Goal: Task Accomplishment & Management: Complete application form

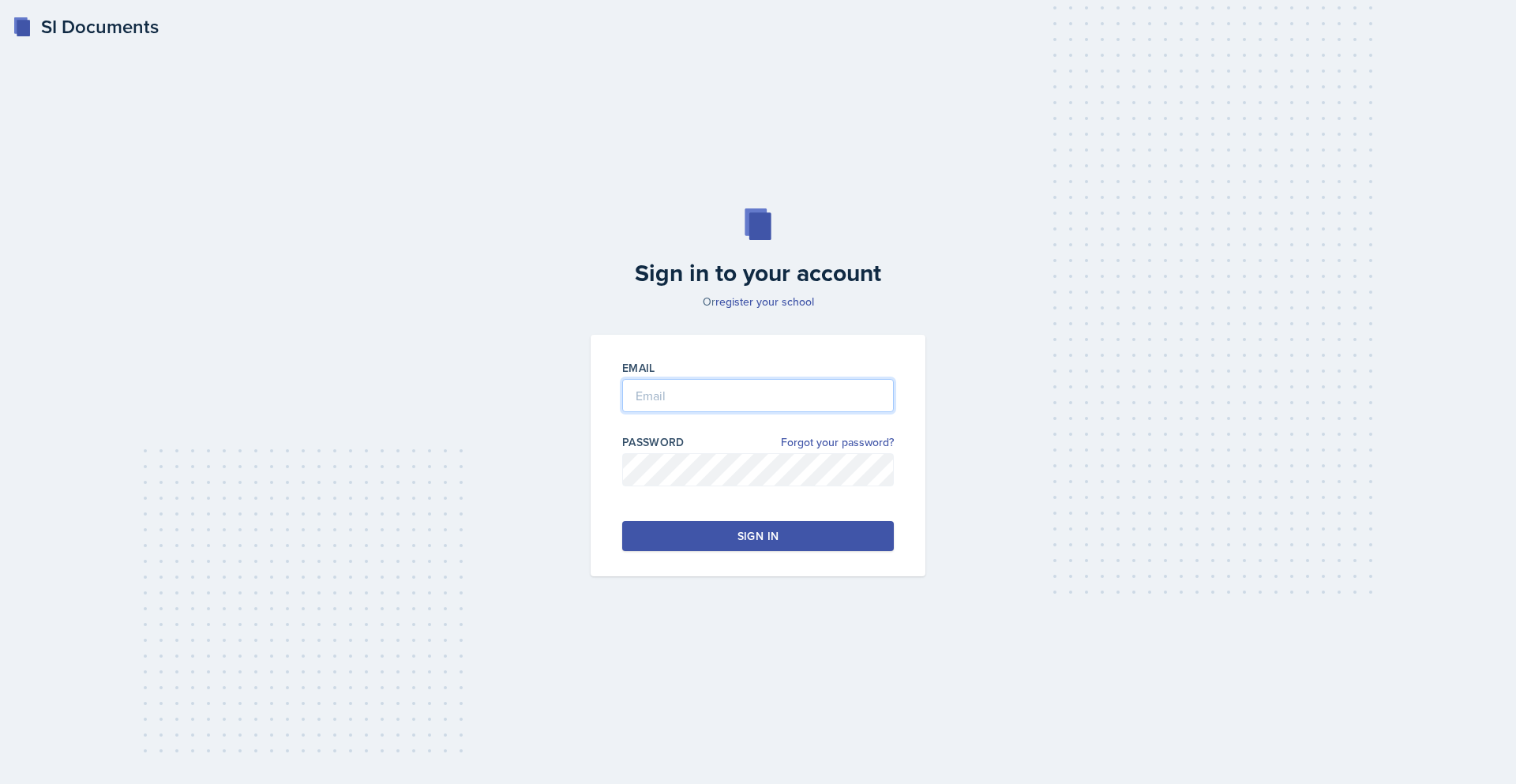
type input "[EMAIL_ADDRESS][DOMAIN_NAME]"
click at [750, 522] on button "Sign in" at bounding box center [758, 536] width 272 height 30
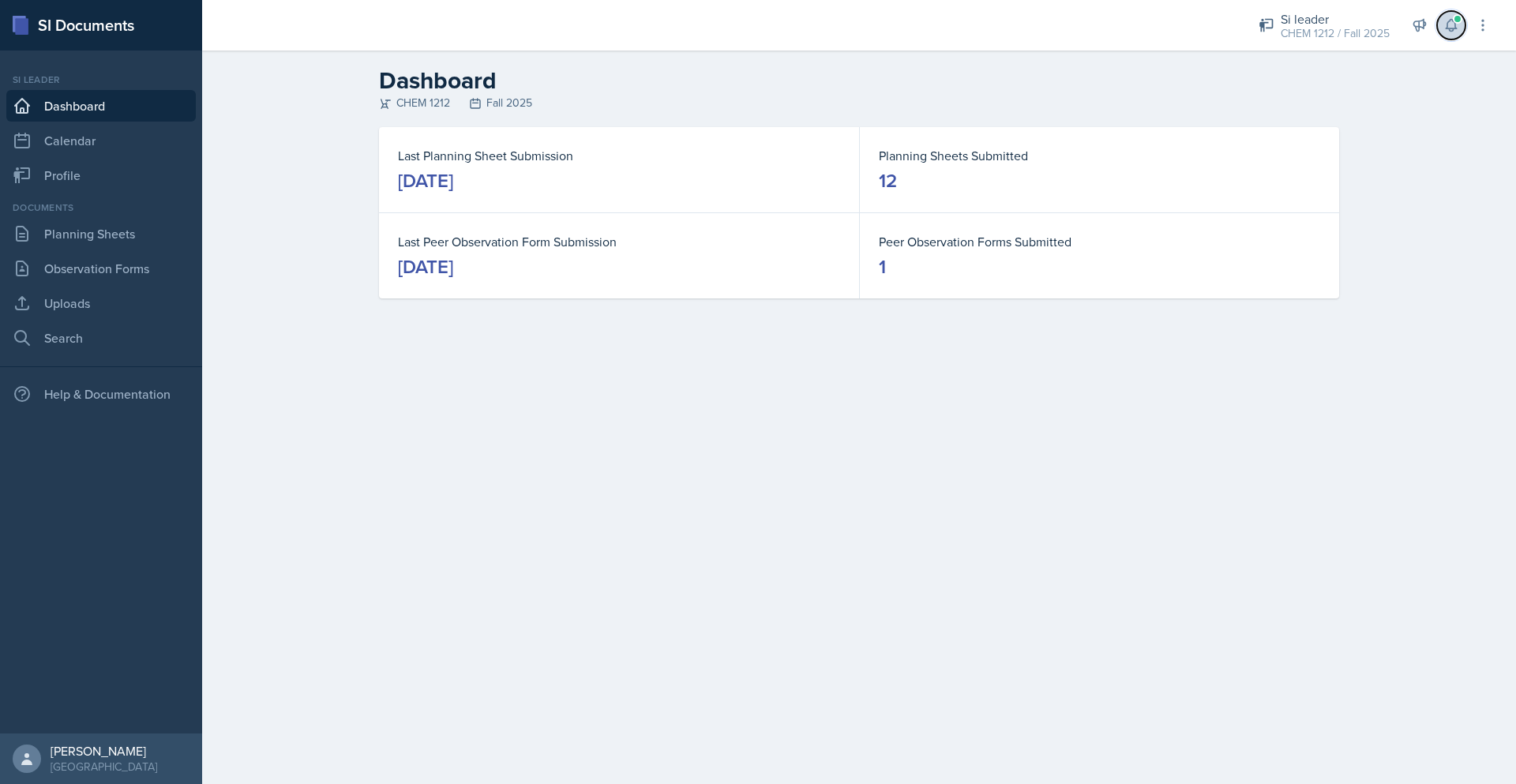
click at [1449, 17] on icon at bounding box center [1451, 24] width 16 height 16
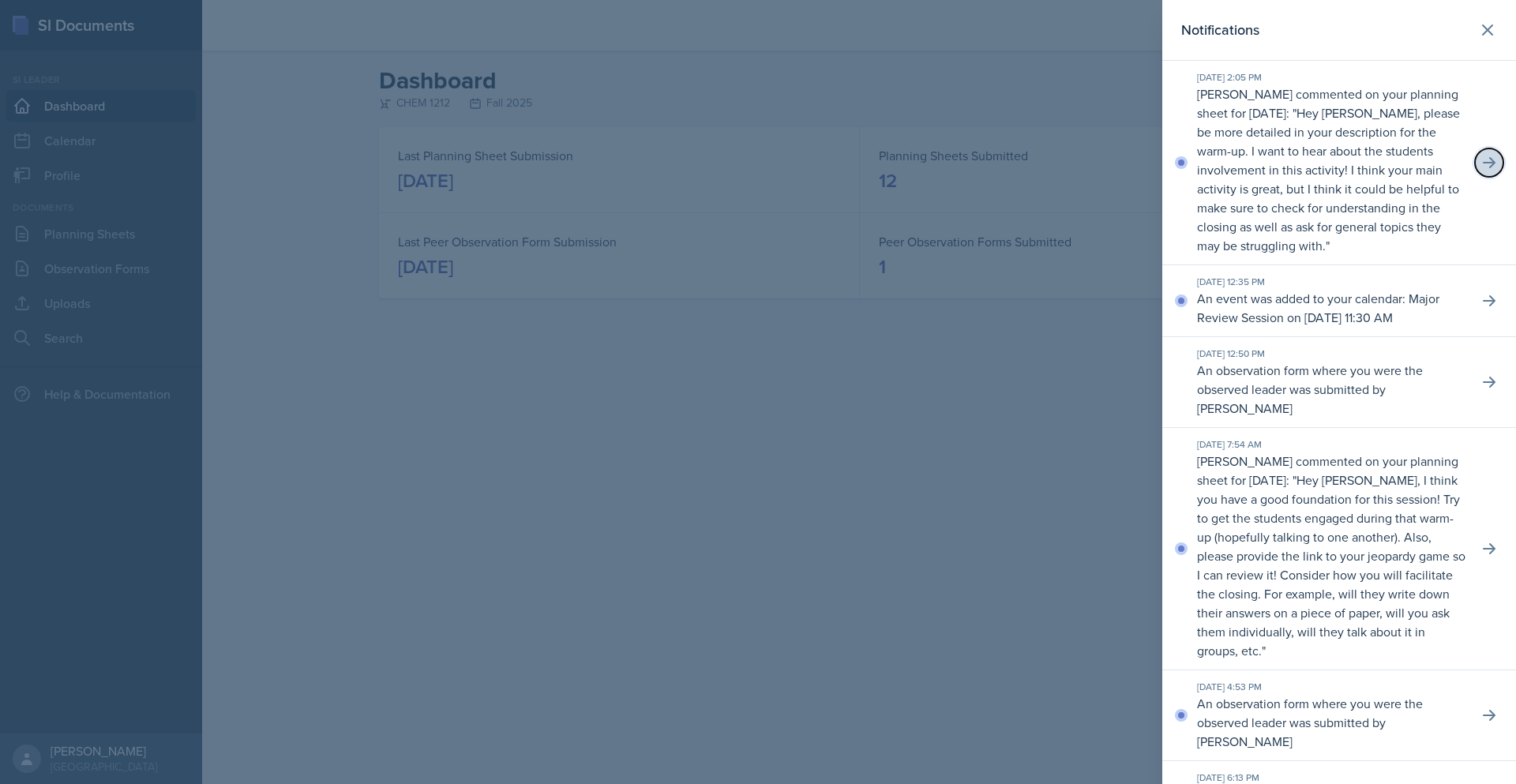
click at [1481, 156] on icon at bounding box center [1489, 162] width 16 height 16
click at [1484, 171] on button at bounding box center [1489, 162] width 28 height 28
drag, startPoint x: 1466, startPoint y: 32, endPoint x: 1175, endPoint y: 132, distance: 307.7
click at [1478, 32] on icon at bounding box center [1488, 30] width 19 height 19
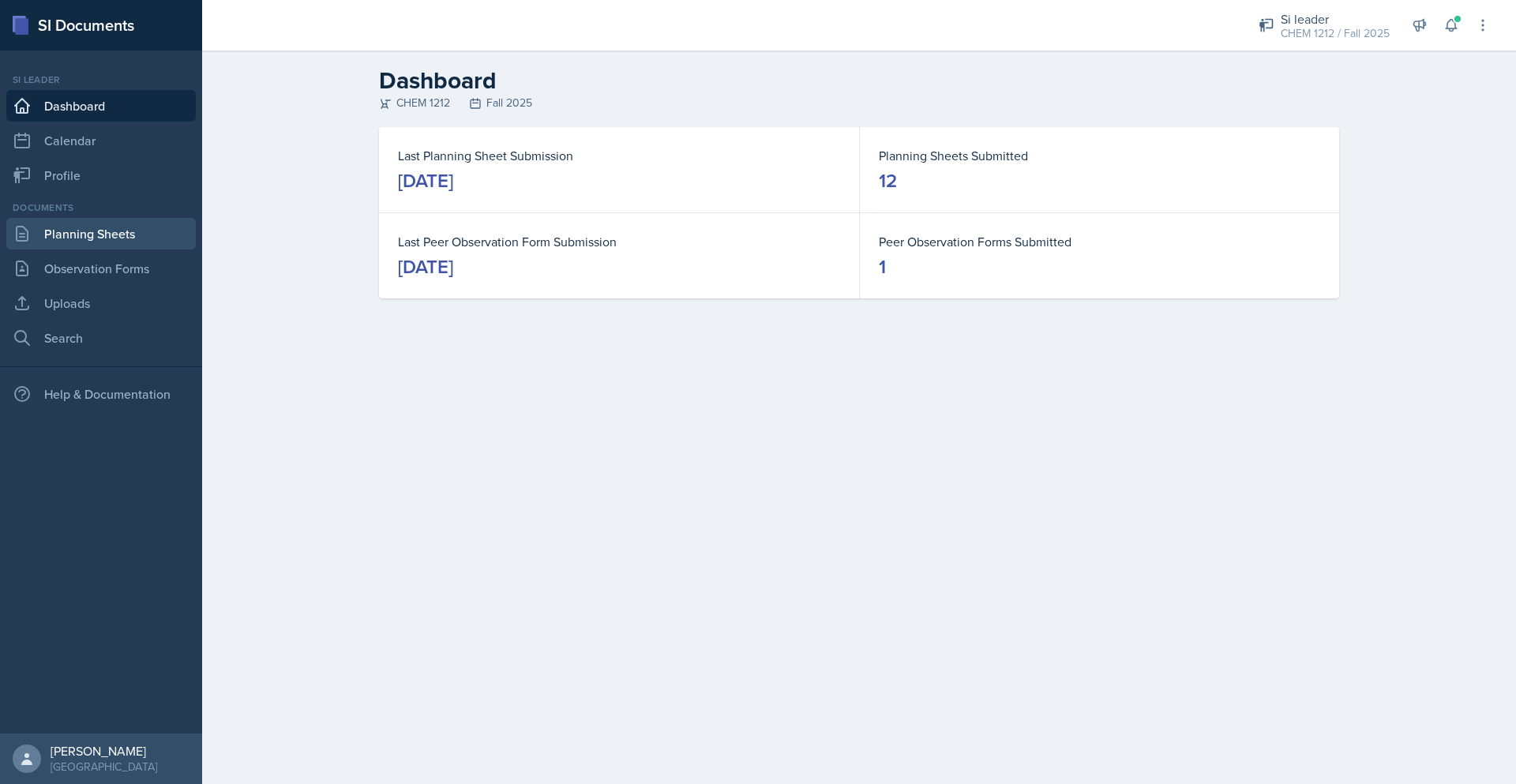
click at [74, 231] on link "Planning Sheets" at bounding box center [101, 233] width 190 height 31
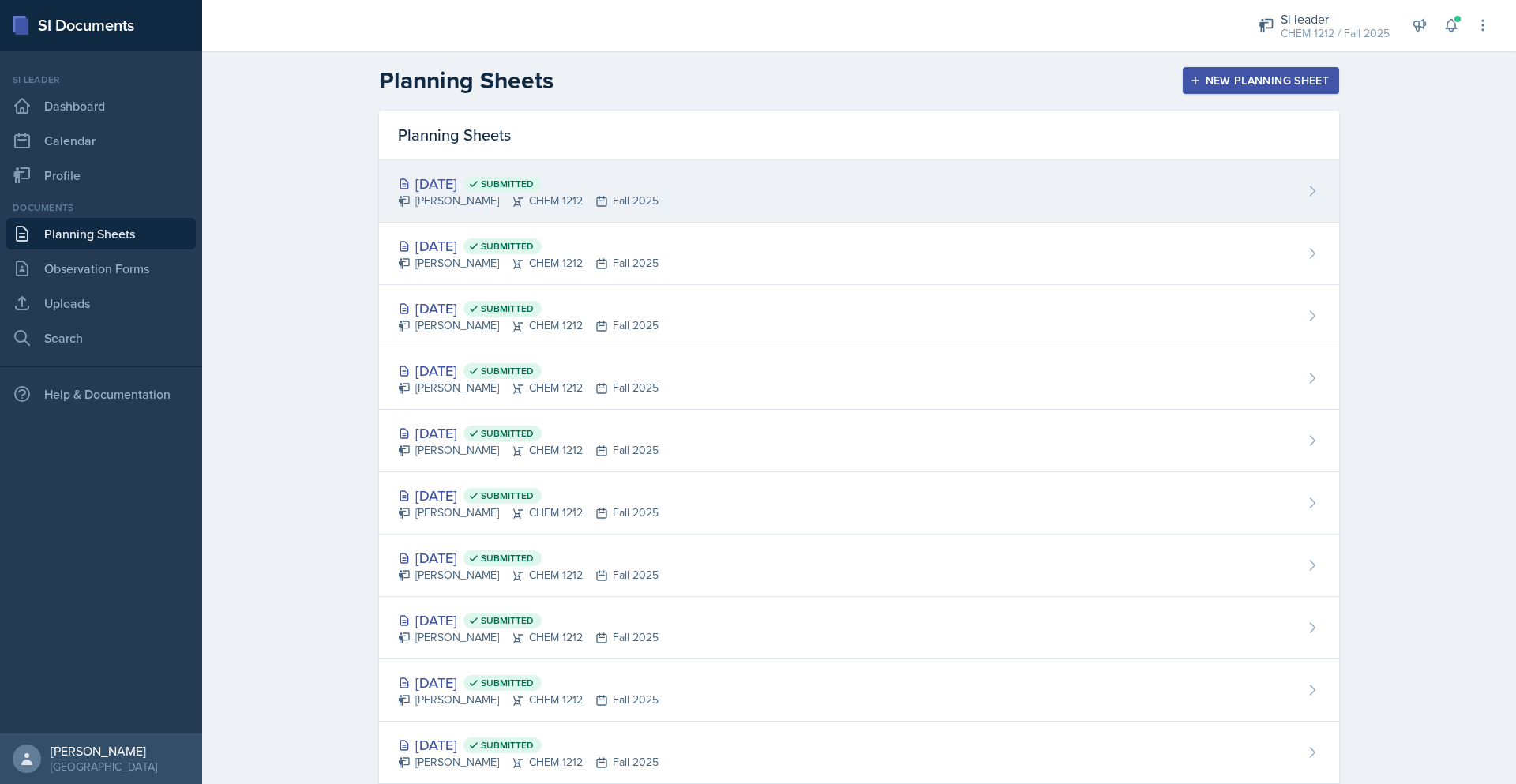
click at [614, 199] on div "[DATE] Submitted [PERSON_NAME] CHEM 1212 Fall 2025" at bounding box center [859, 191] width 960 height 62
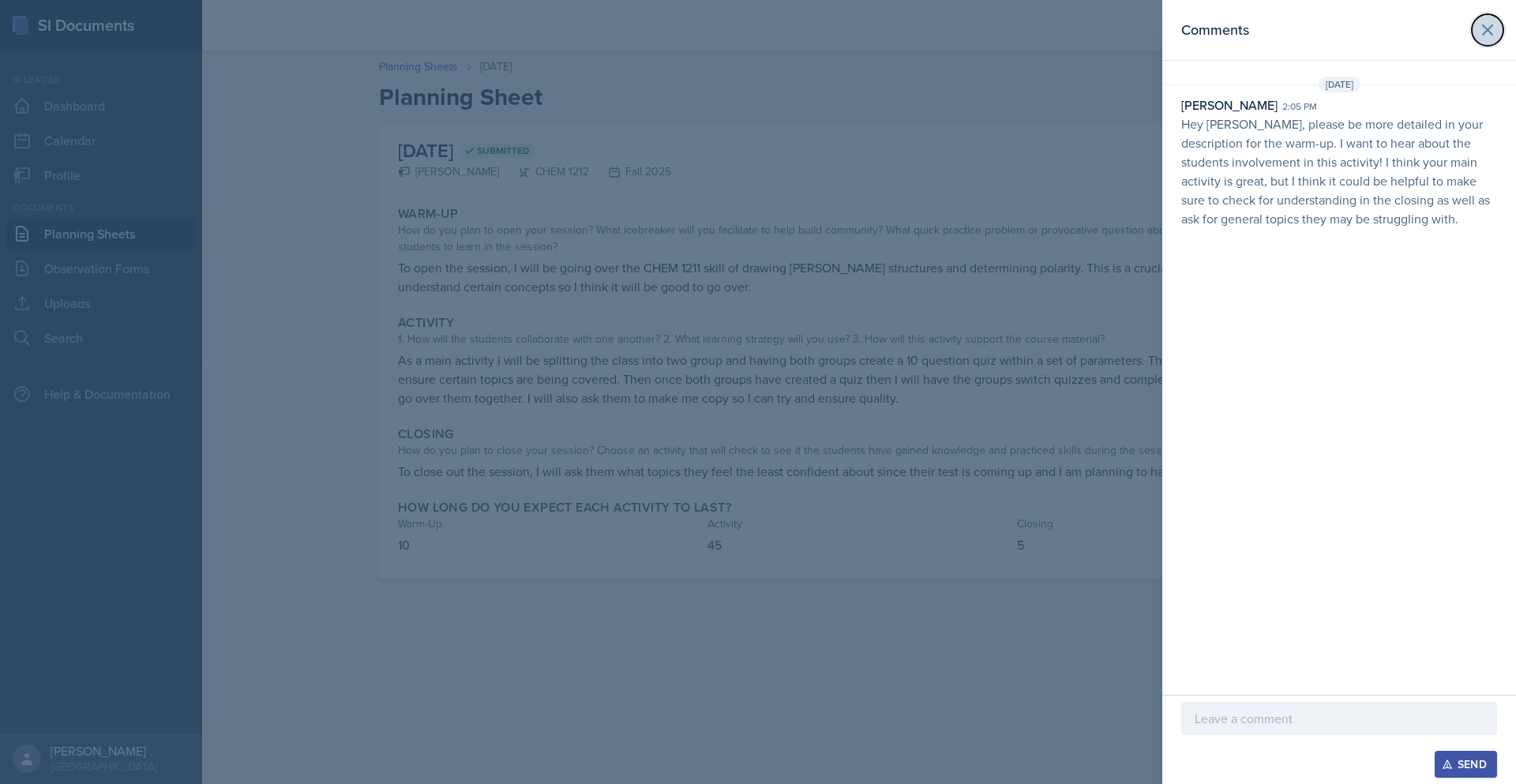
click at [1488, 31] on icon at bounding box center [1488, 30] width 9 height 9
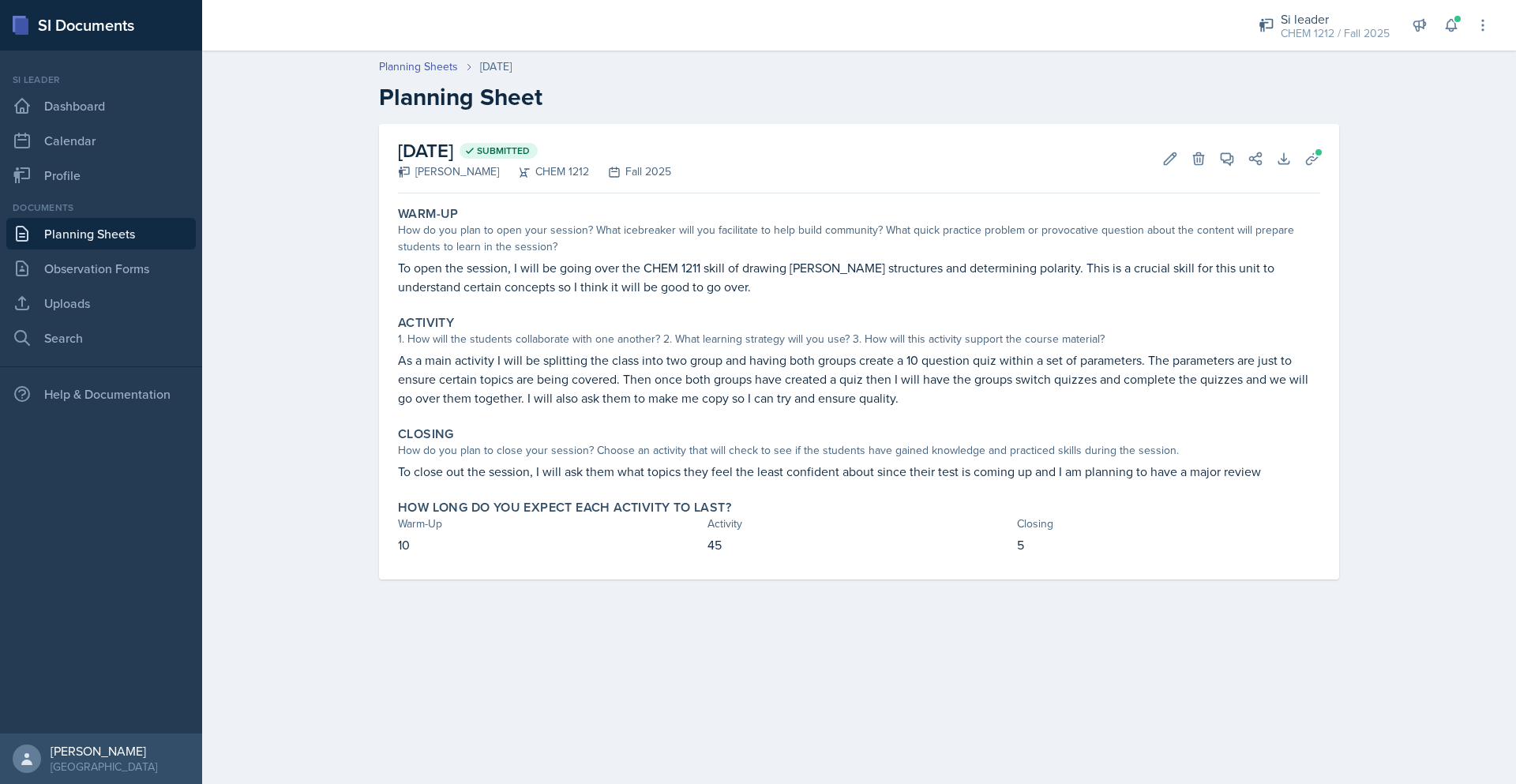
click at [109, 229] on link "Planning Sheets" at bounding box center [101, 233] width 190 height 31
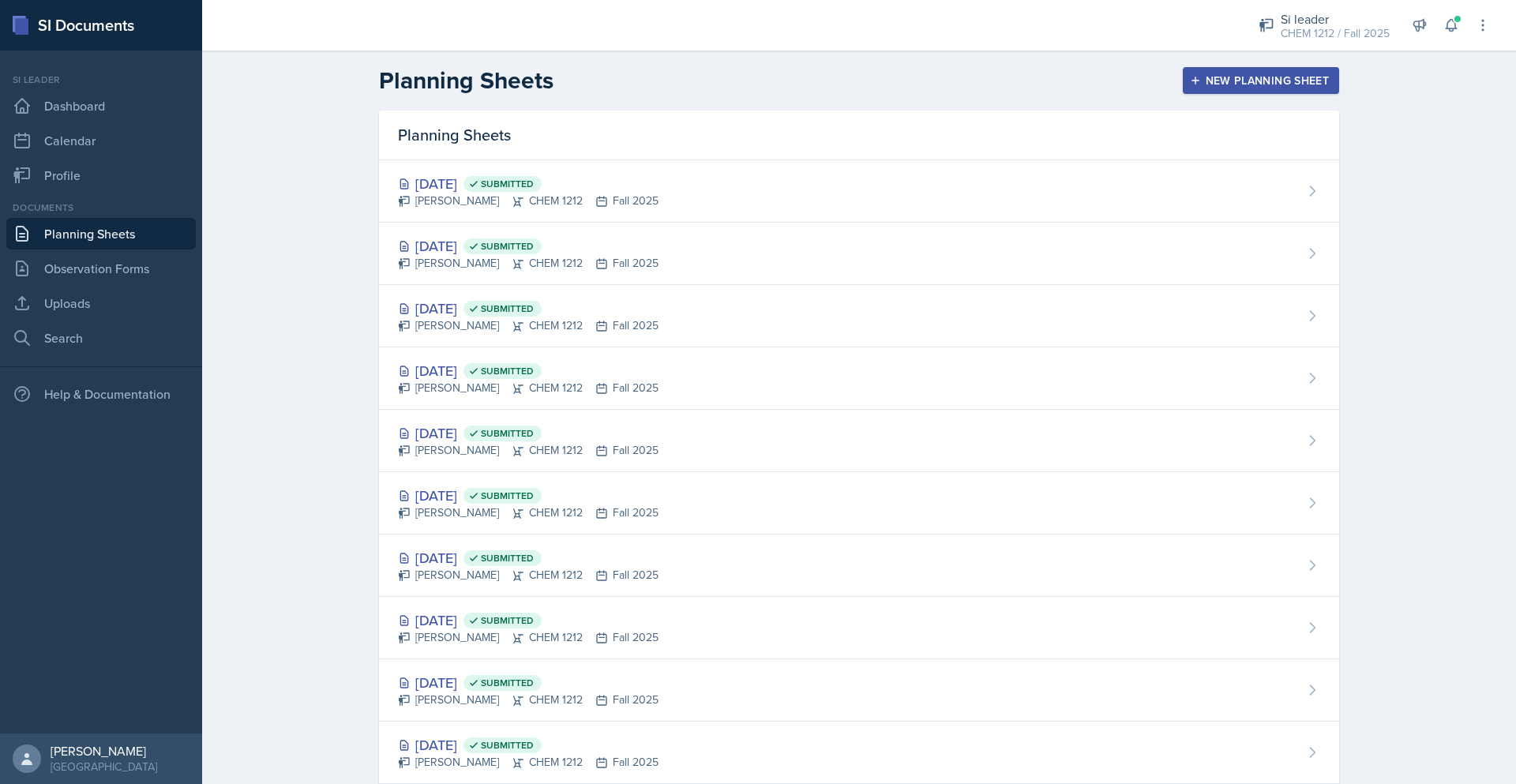
click at [1188, 90] on button "New Planning Sheet" at bounding box center [1261, 80] width 157 height 26
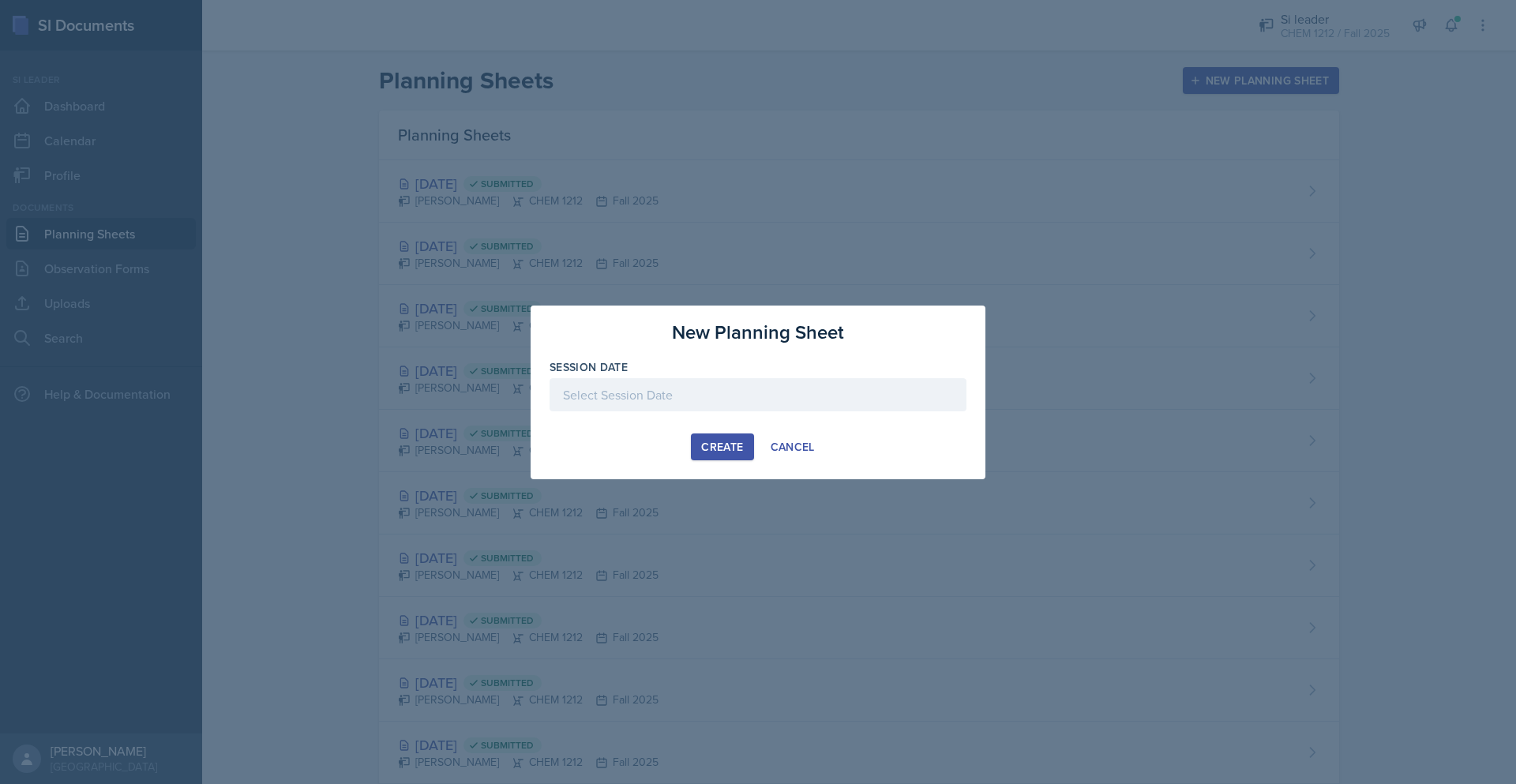
click at [760, 403] on div at bounding box center [758, 394] width 417 height 33
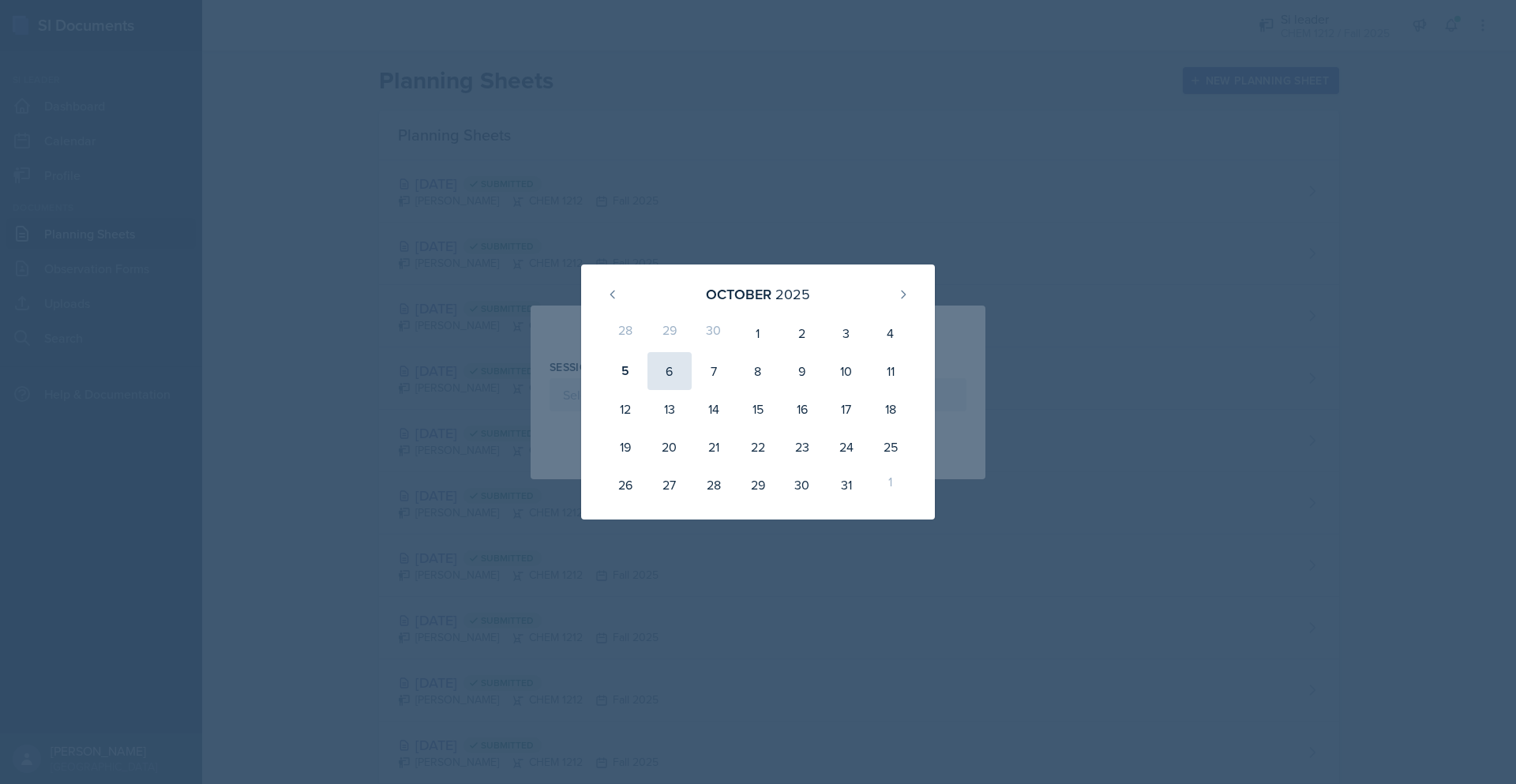
click at [667, 379] on div "6" at bounding box center [669, 371] width 44 height 38
type input "[DATE]"
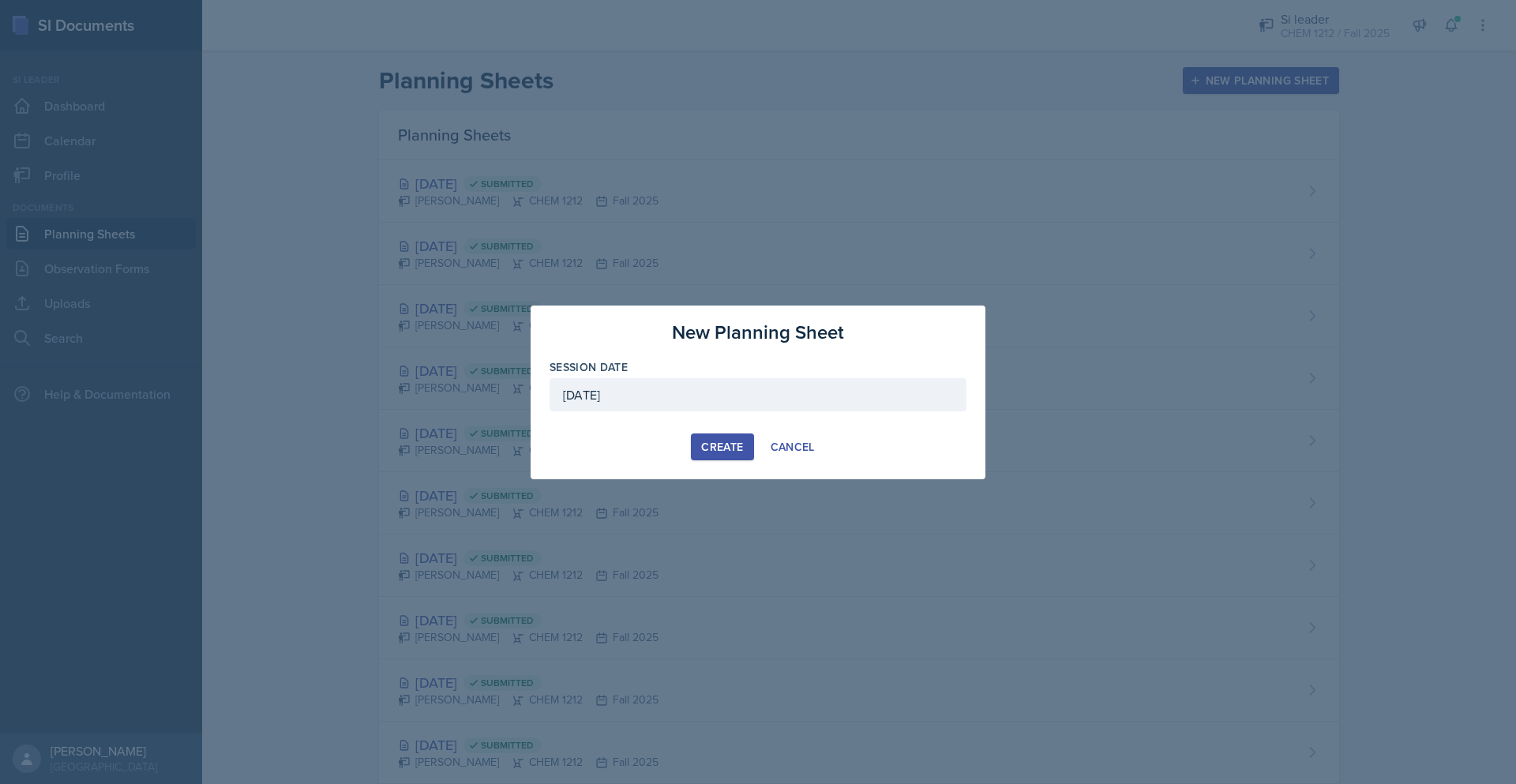
click at [726, 456] on button "Create" at bounding box center [722, 447] width 62 height 26
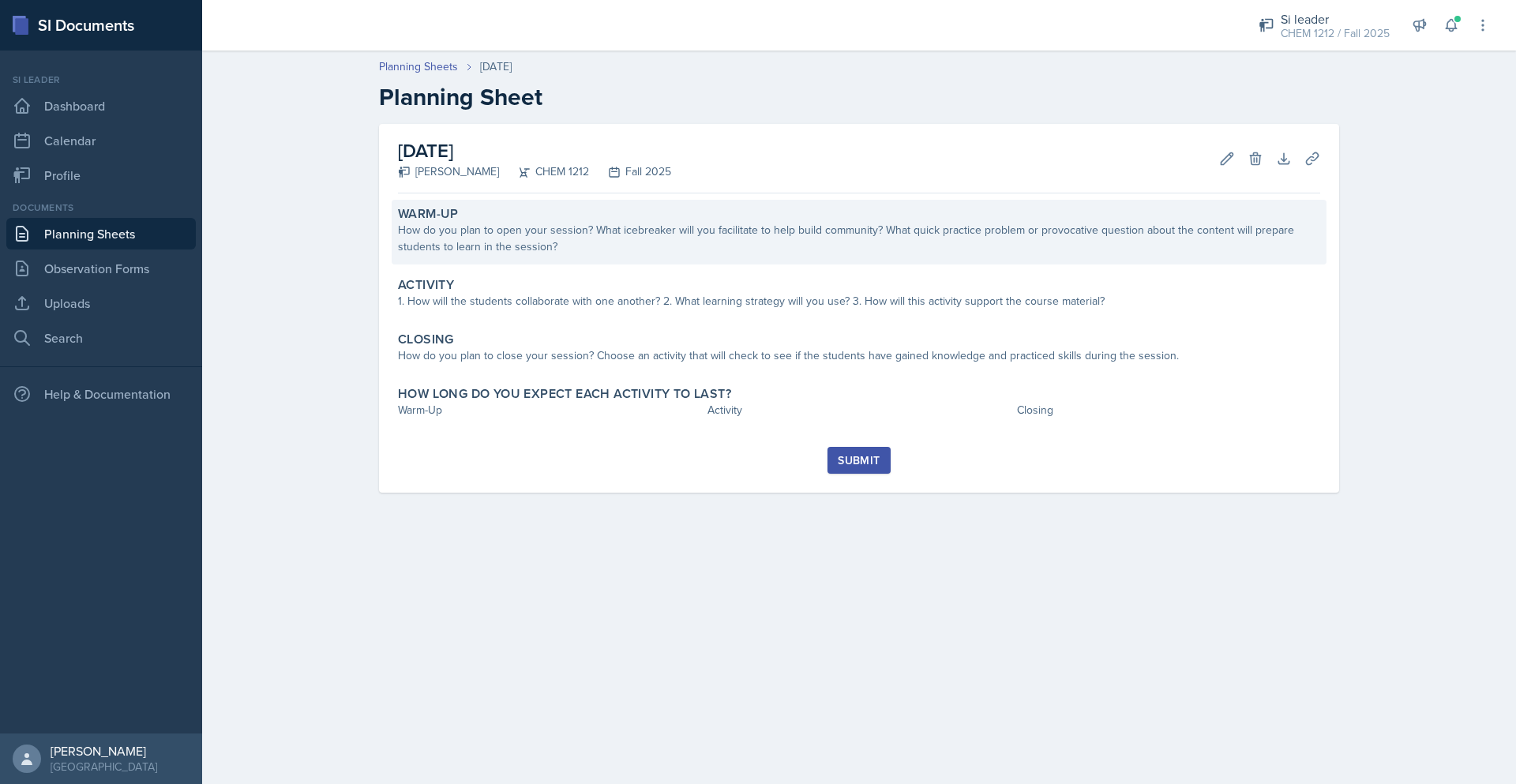
click at [601, 220] on div "Warm-Up" at bounding box center [859, 214] width 922 height 16
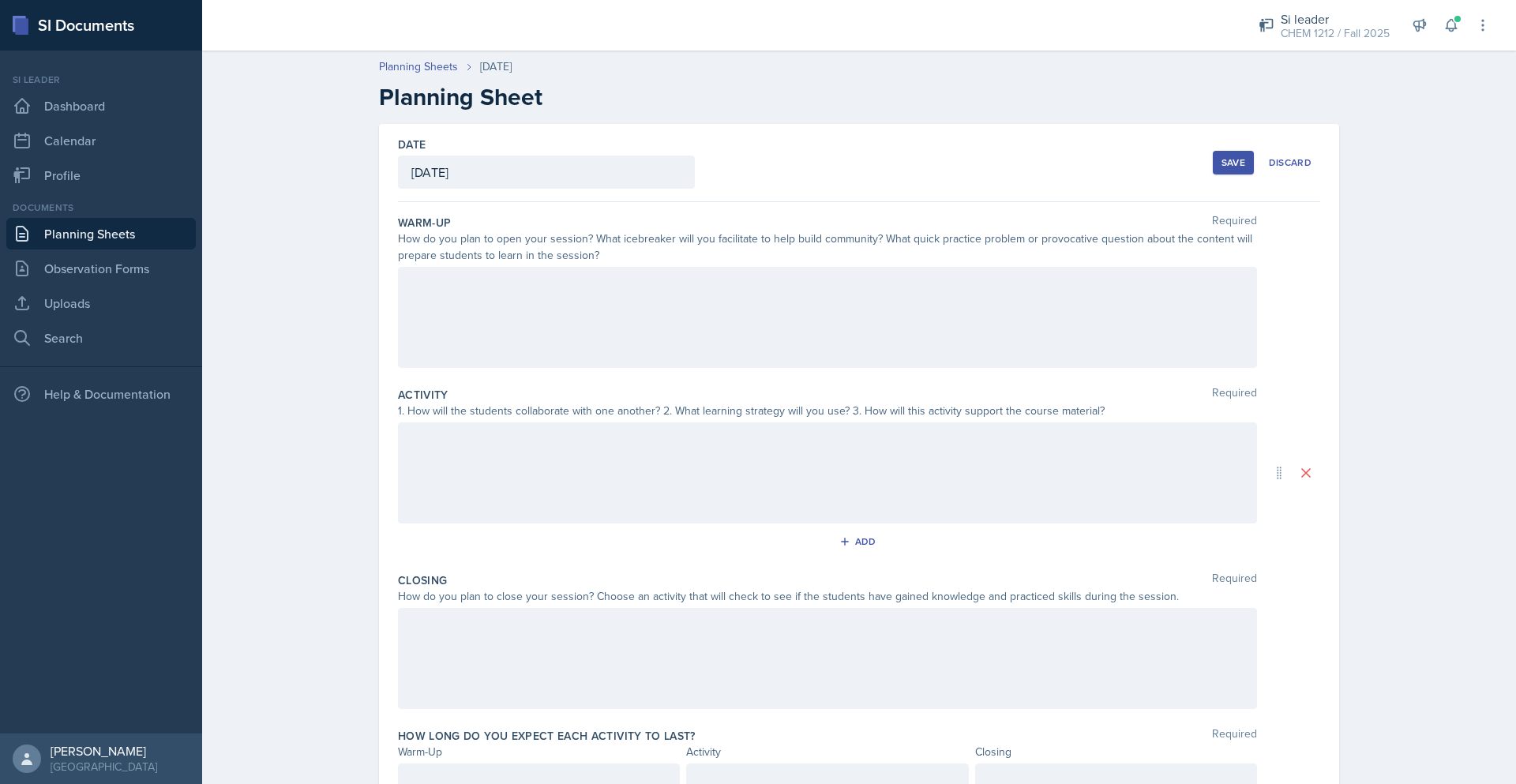
click at [729, 302] on div at bounding box center [827, 317] width 859 height 101
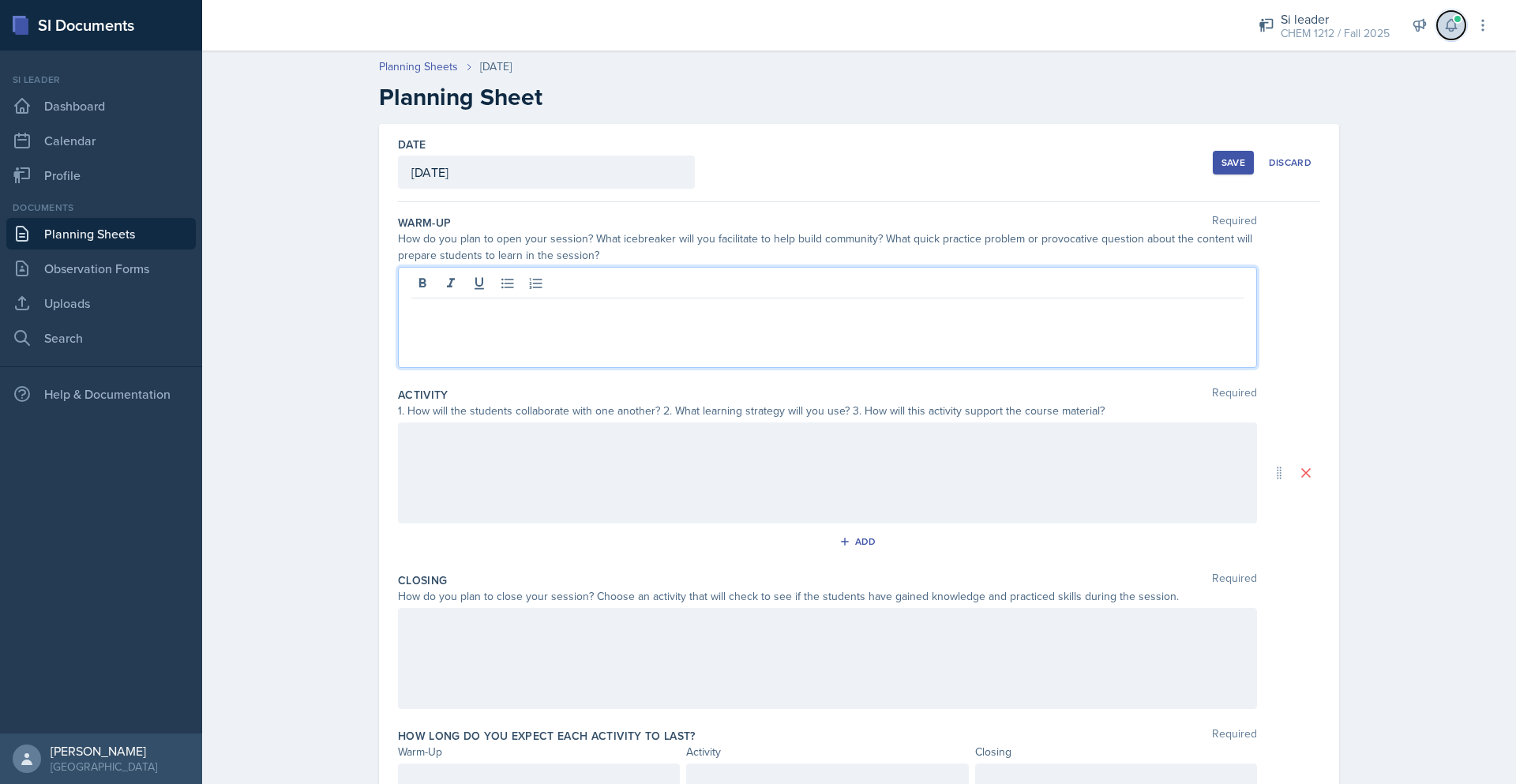
click at [1452, 27] on icon at bounding box center [1450, 25] width 10 height 12
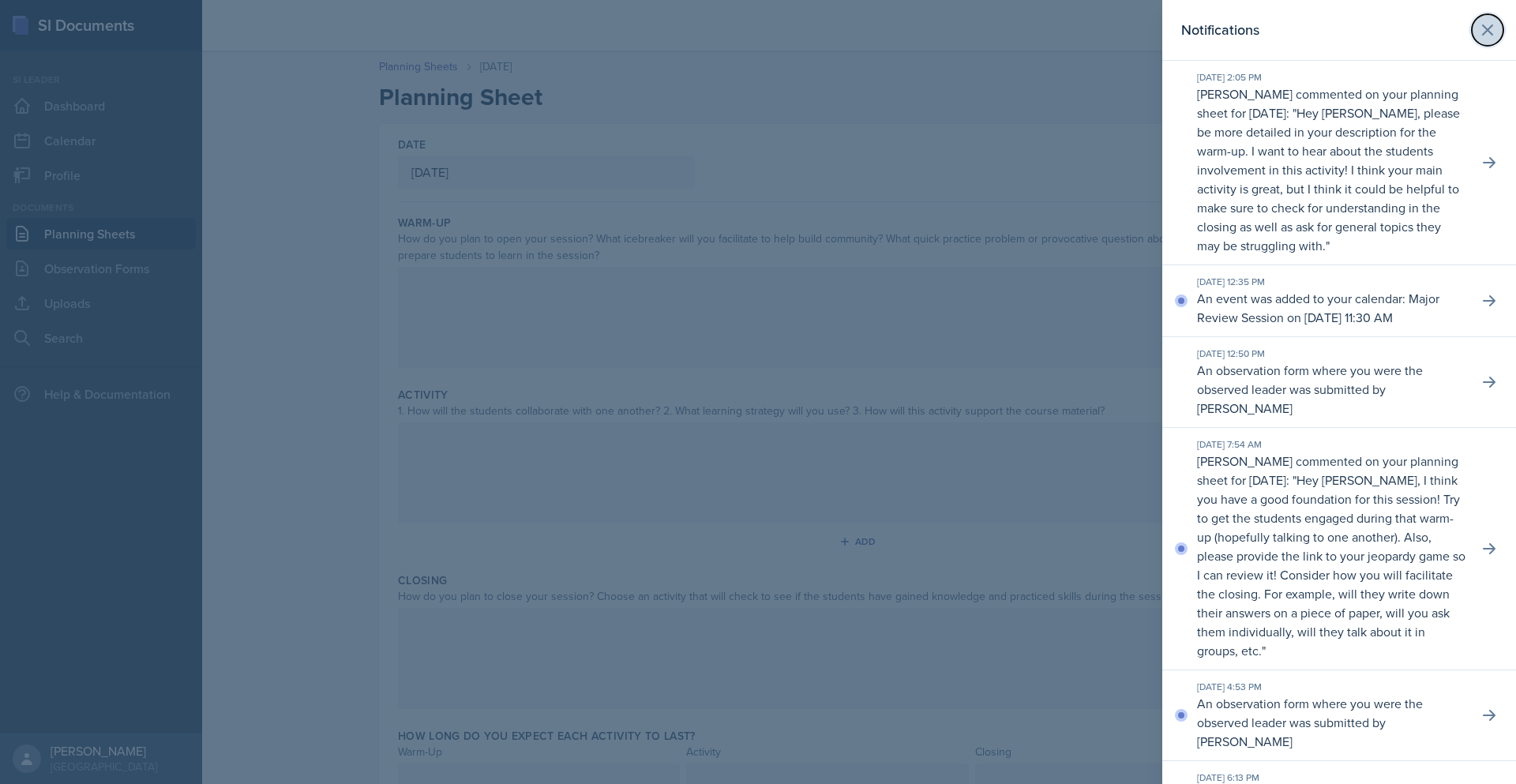
click at [1483, 29] on icon at bounding box center [1488, 30] width 19 height 19
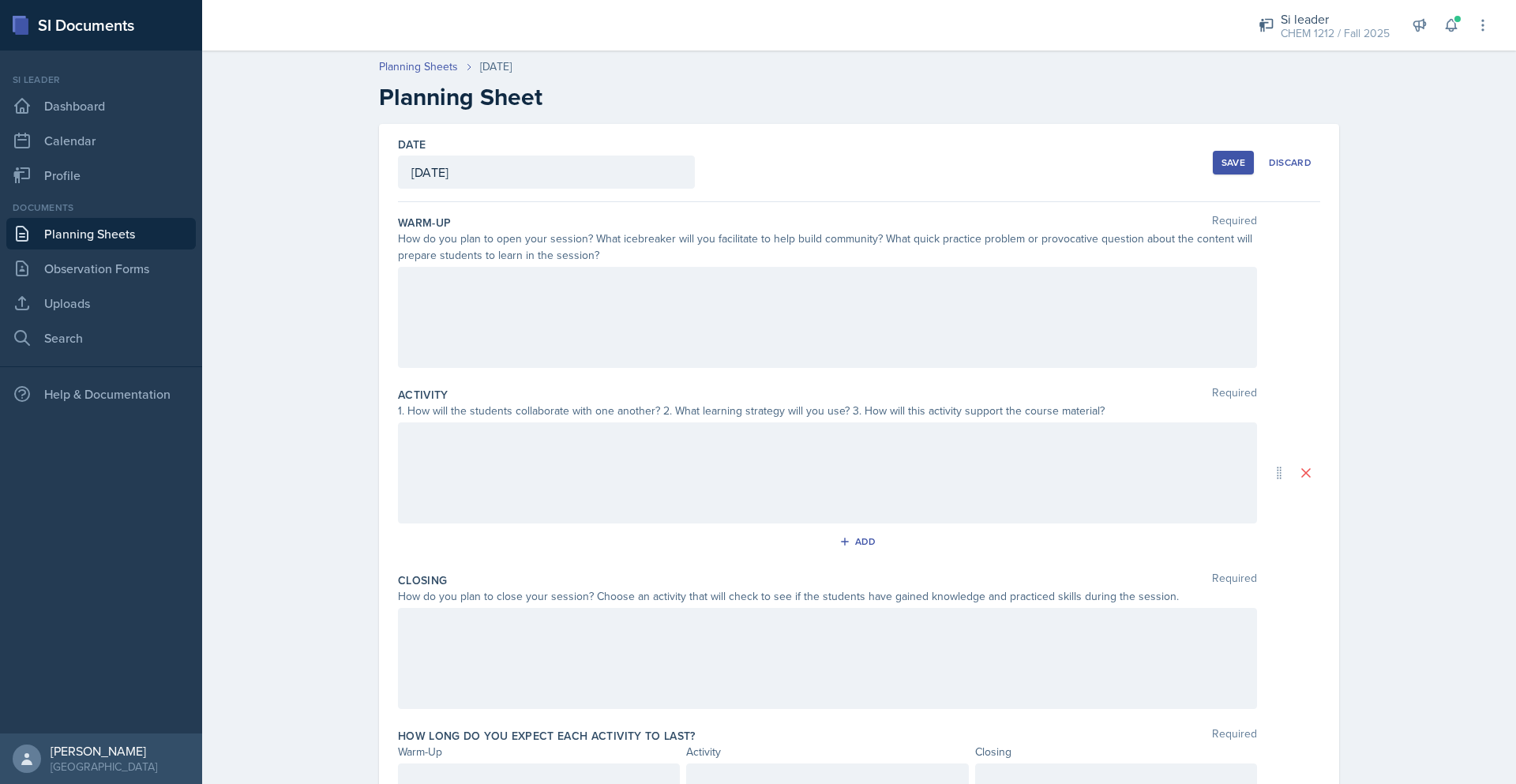
click at [761, 317] on div at bounding box center [827, 317] width 859 height 101
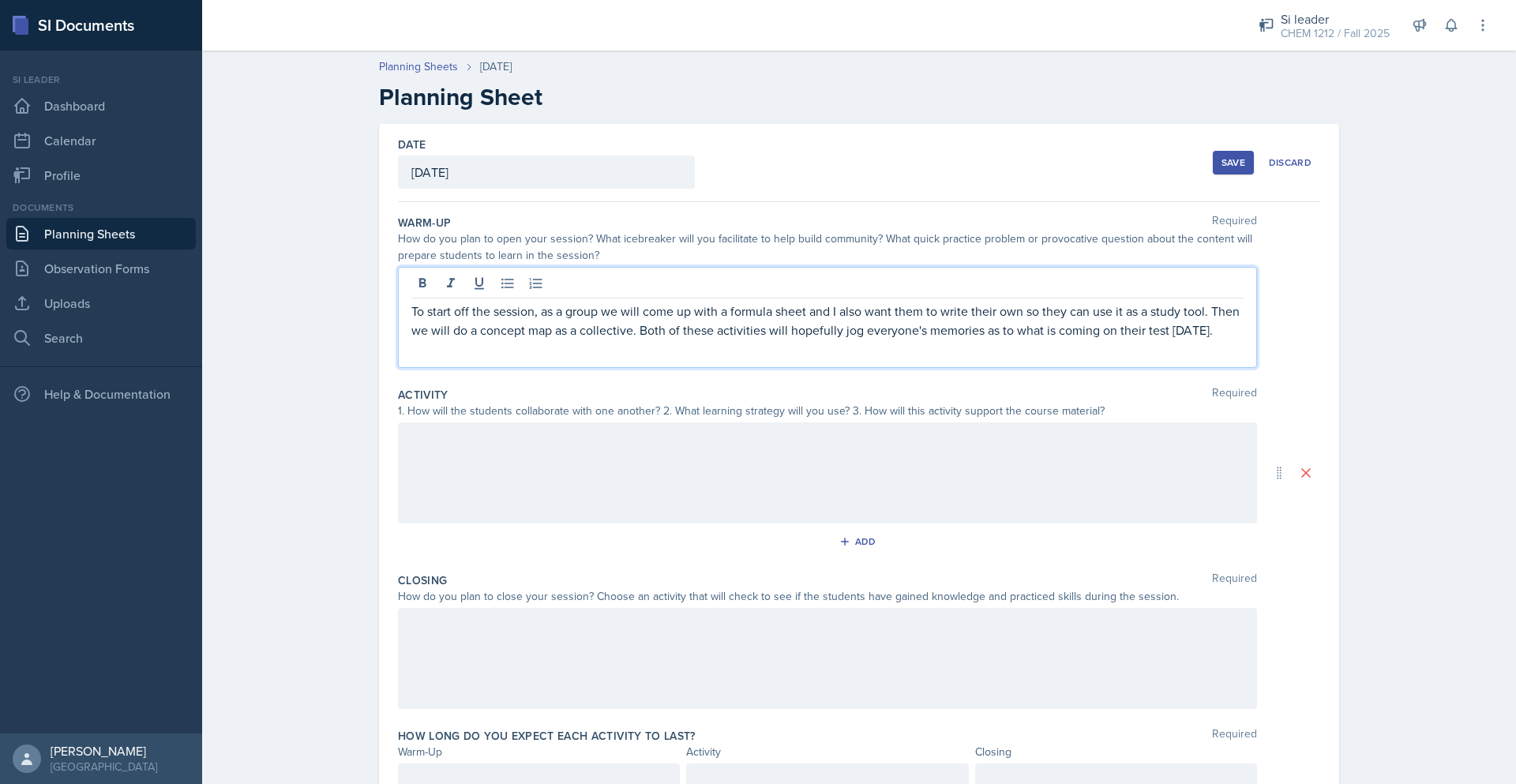
click at [1229, 170] on button "Save" at bounding box center [1233, 162] width 41 height 24
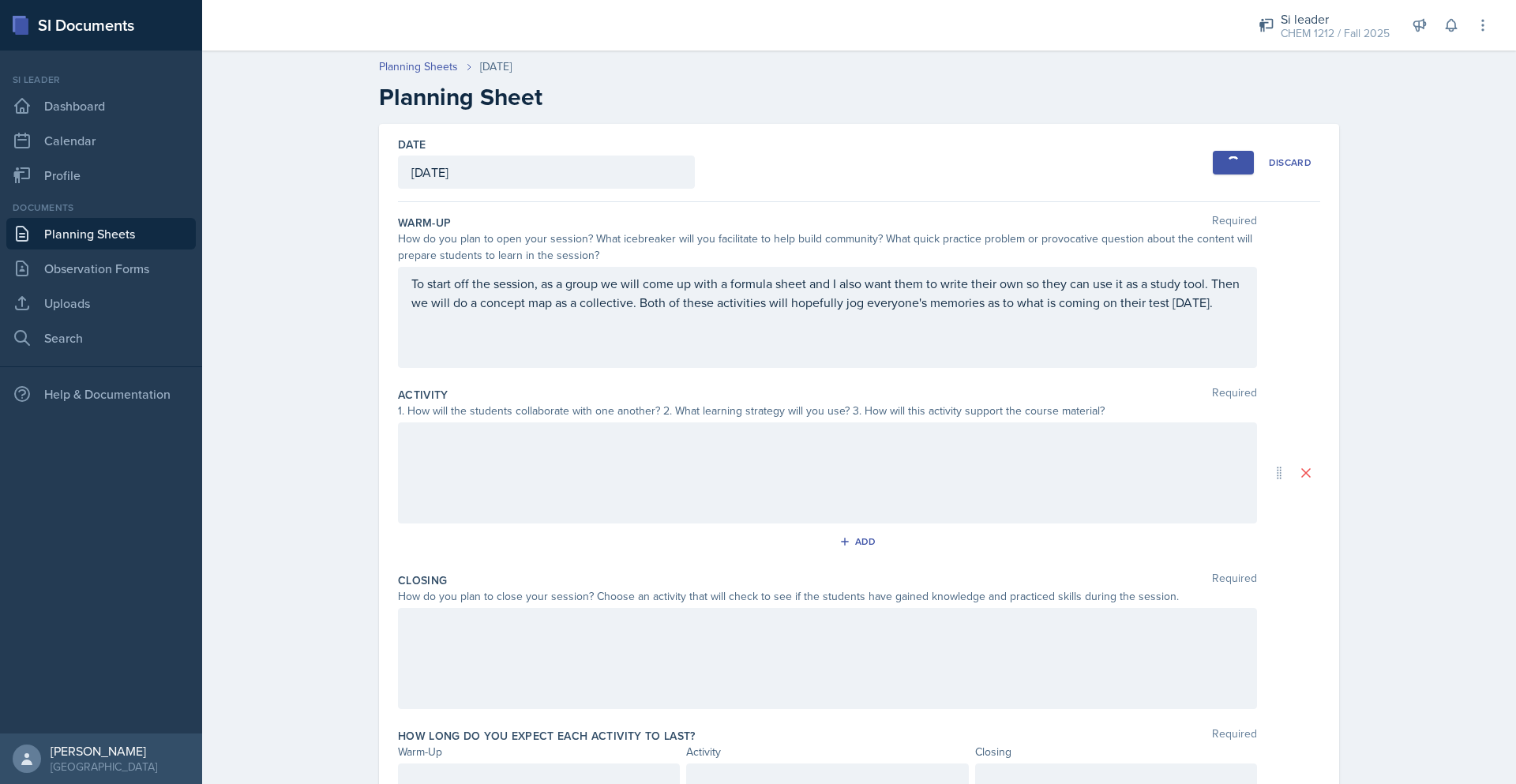
click at [1026, 467] on div at bounding box center [827, 472] width 859 height 101
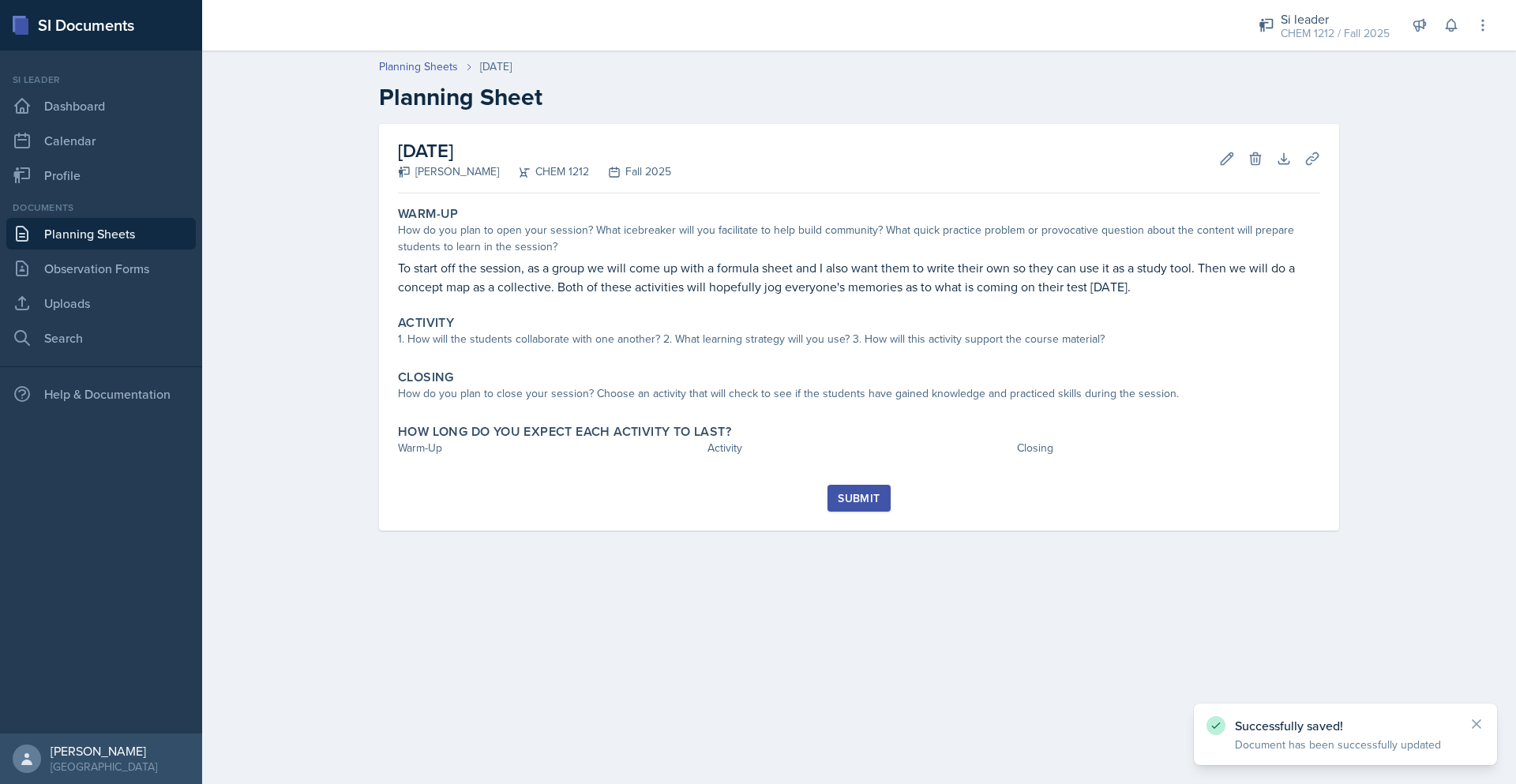
click at [667, 357] on div "Warm-Up How do you plan to open your session? What icebreaker will you facilita…" at bounding box center [859, 342] width 922 height 285
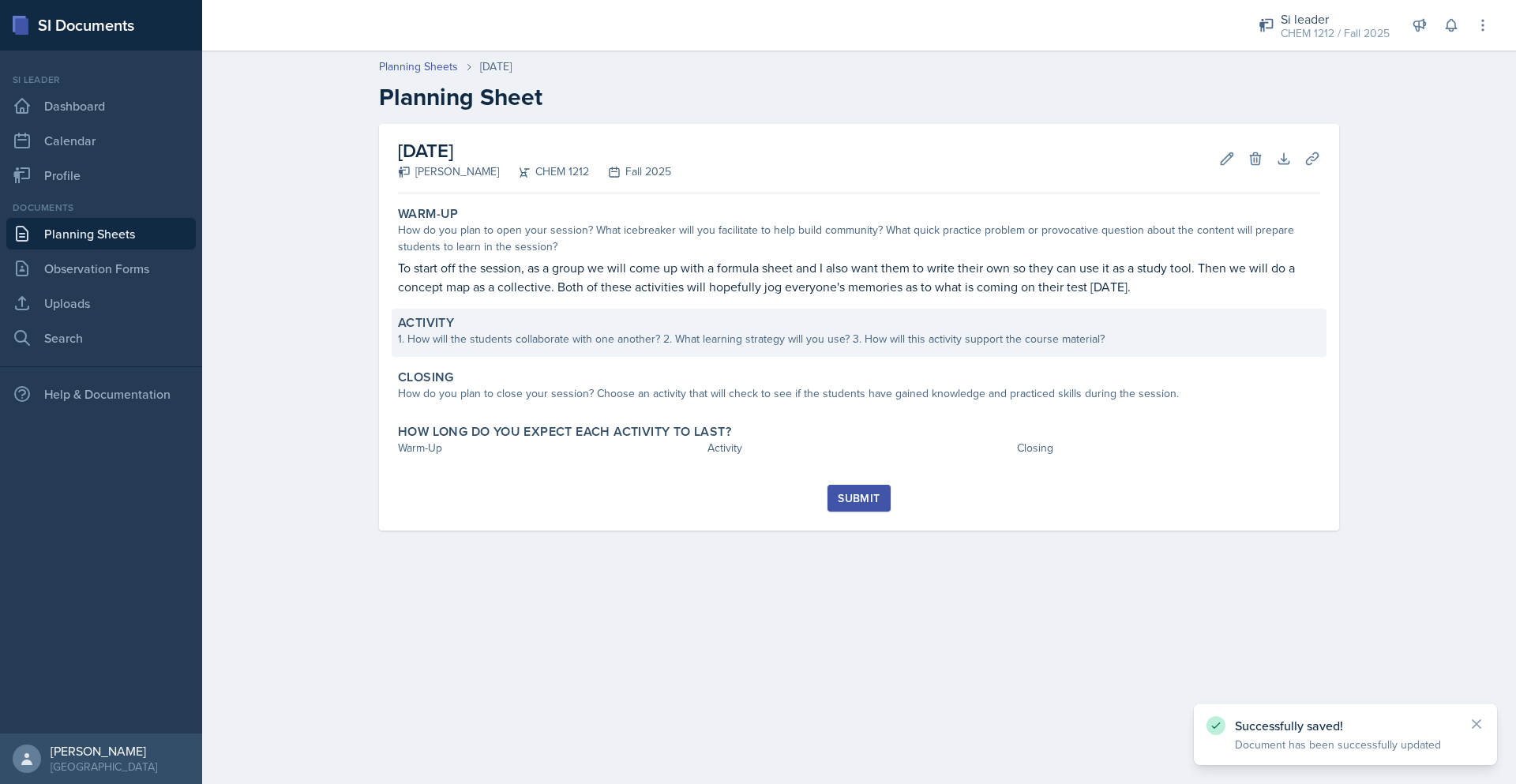
click at [672, 351] on div "Activity 1. How will the students collaborate with one another? 2. What learnin…" at bounding box center [859, 332] width 935 height 48
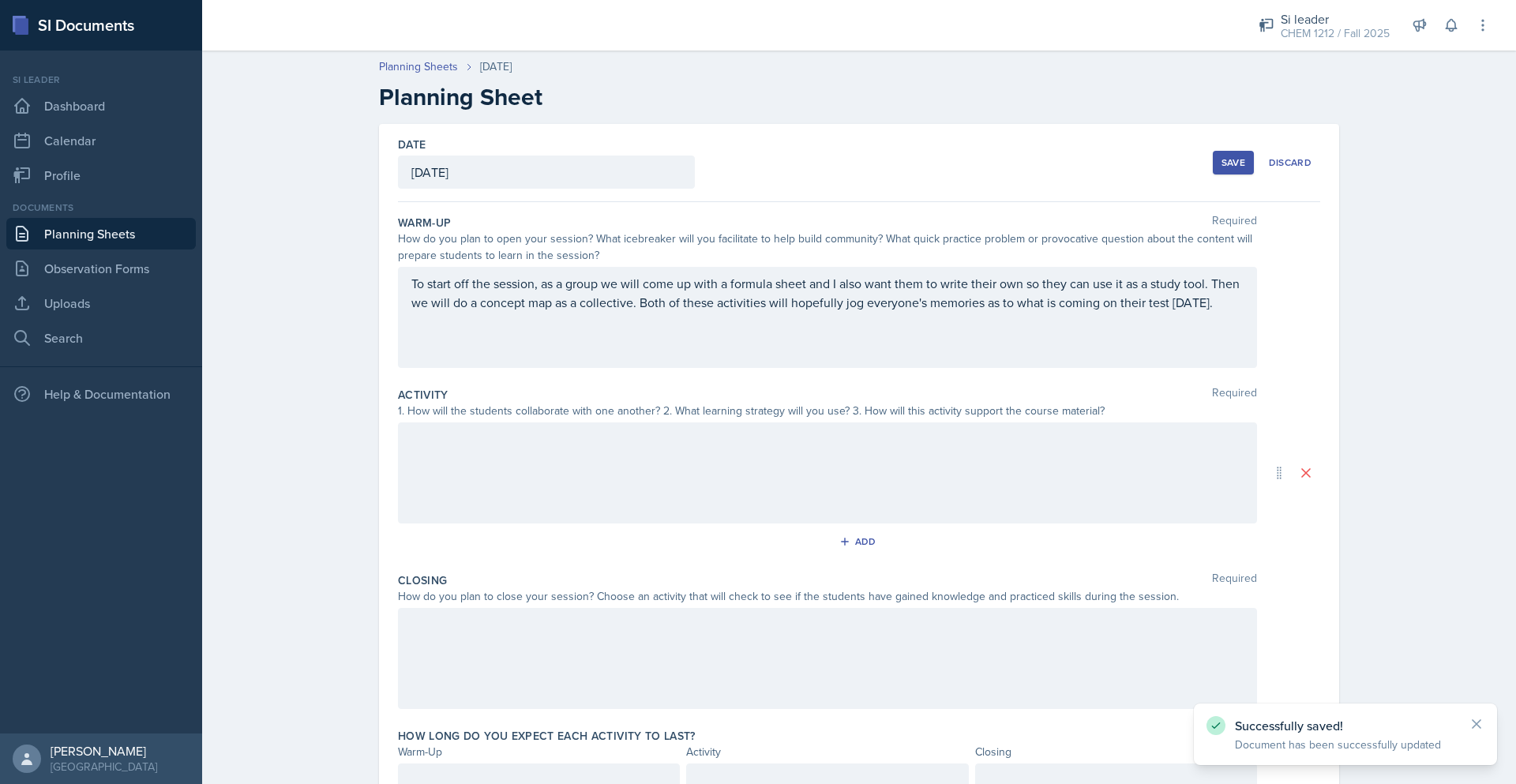
click at [515, 455] on div at bounding box center [827, 472] width 859 height 101
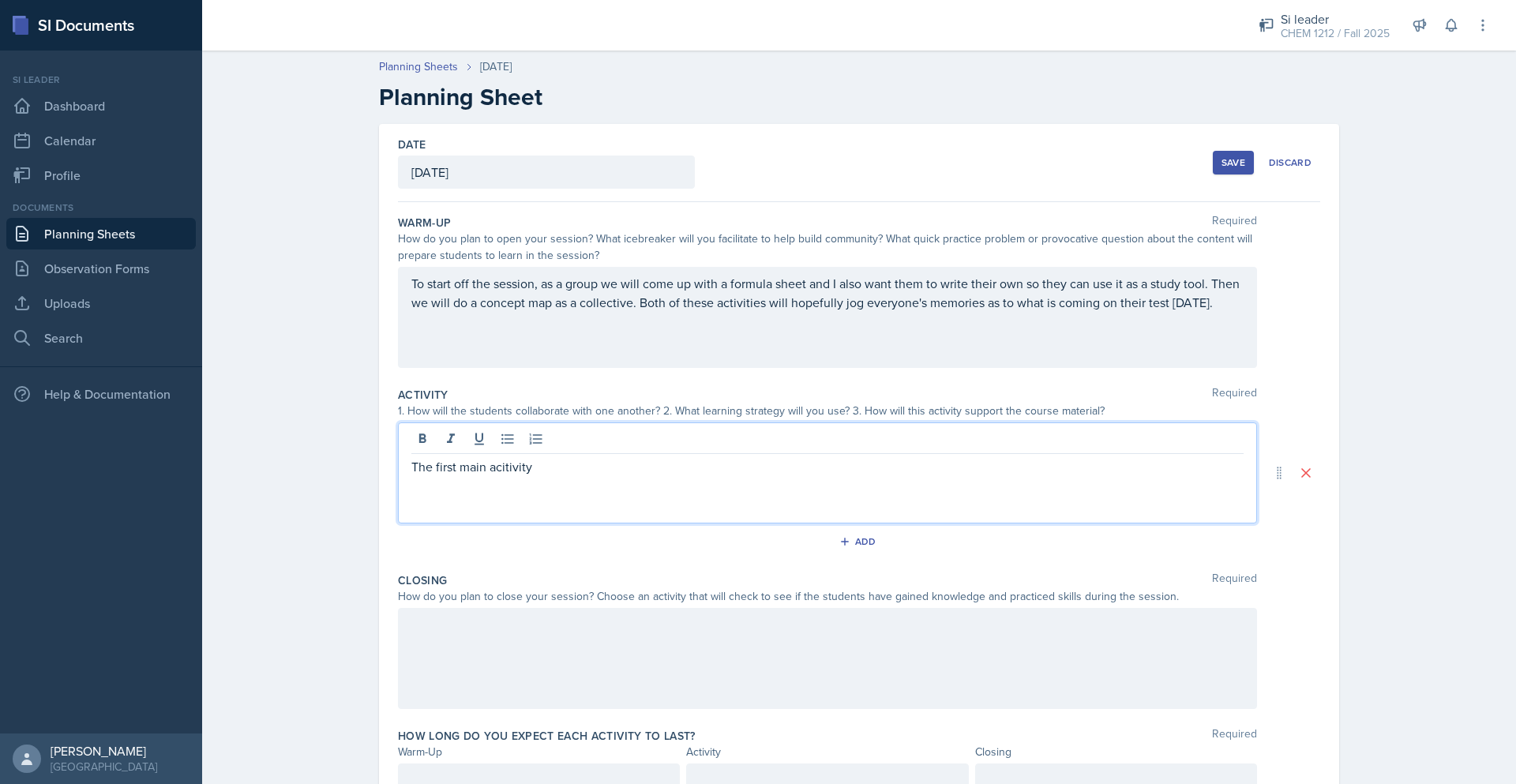
click at [504, 471] on p "The first main acitivity" at bounding box center [827, 466] width 832 height 19
drag, startPoint x: 936, startPoint y: 456, endPoint x: 793, endPoint y: 465, distance: 143.3
click at [793, 465] on p "The first main activity we will be doing is going over the practice exam but we…" at bounding box center [827, 466] width 832 height 19
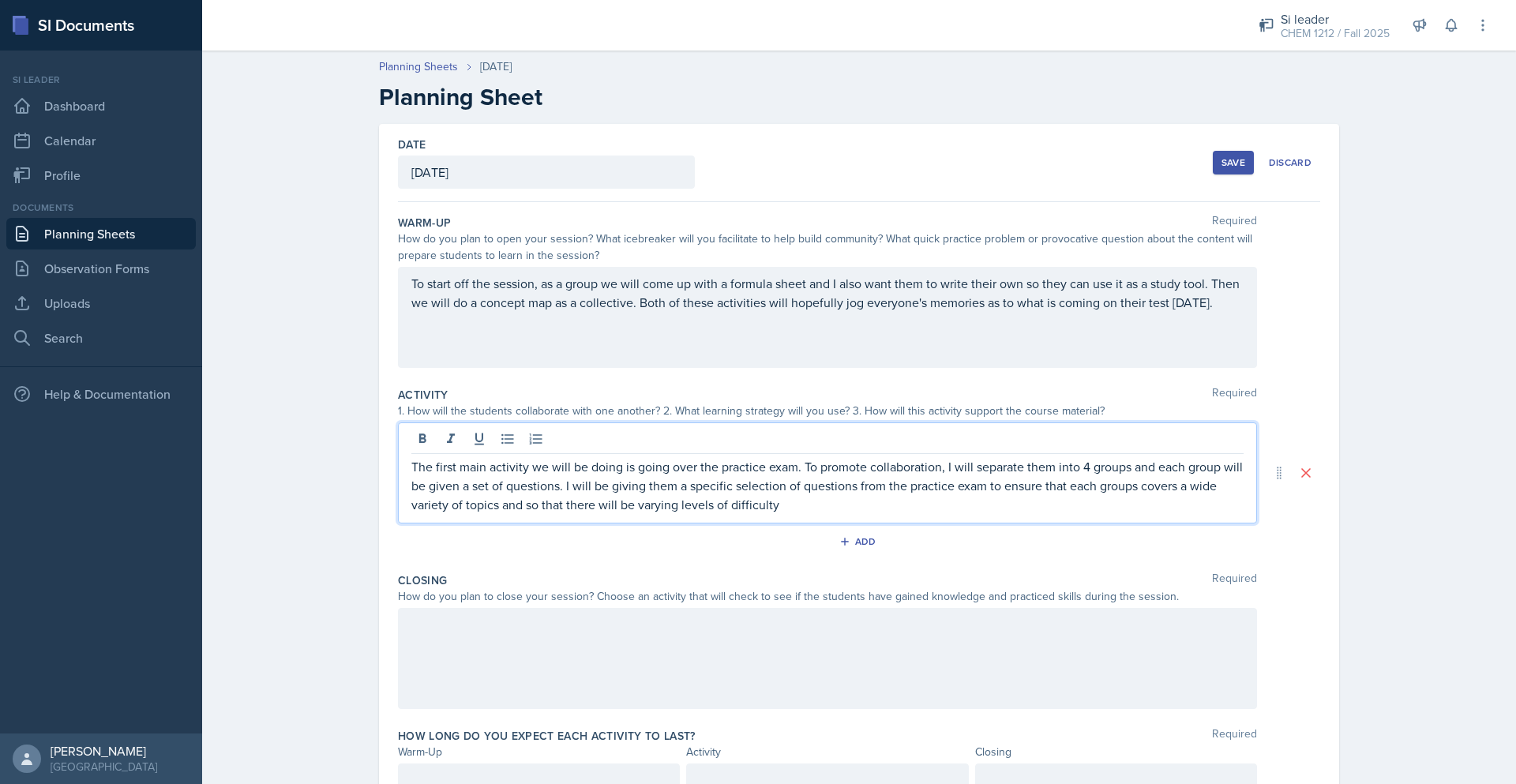
click at [806, 511] on p "The first main activity we will be doing is going over the practice exam. To pr…" at bounding box center [827, 485] width 832 height 57
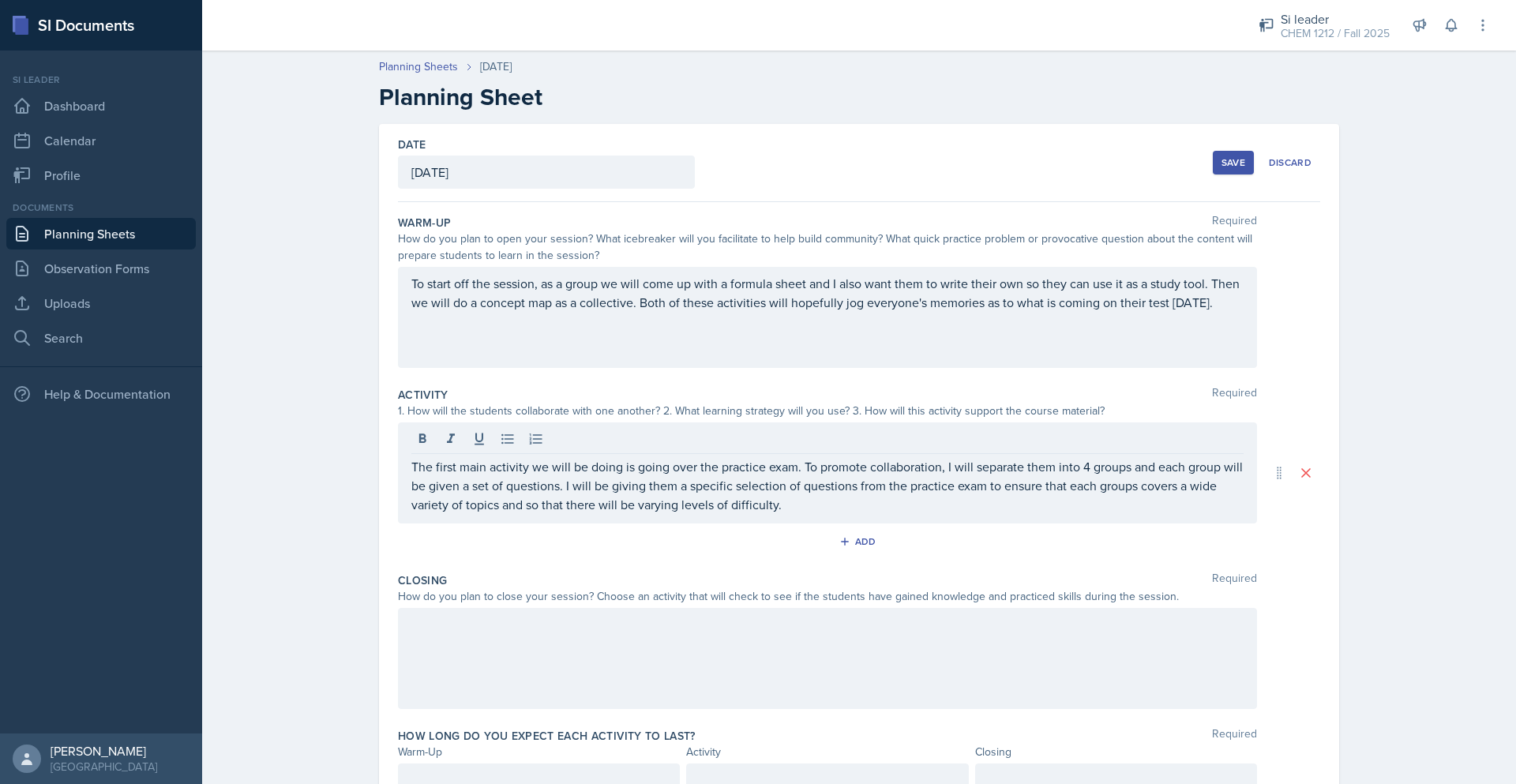
click at [821, 514] on div "The first main activity we will be doing is going over the practice exam. To pr…" at bounding box center [827, 472] width 859 height 101
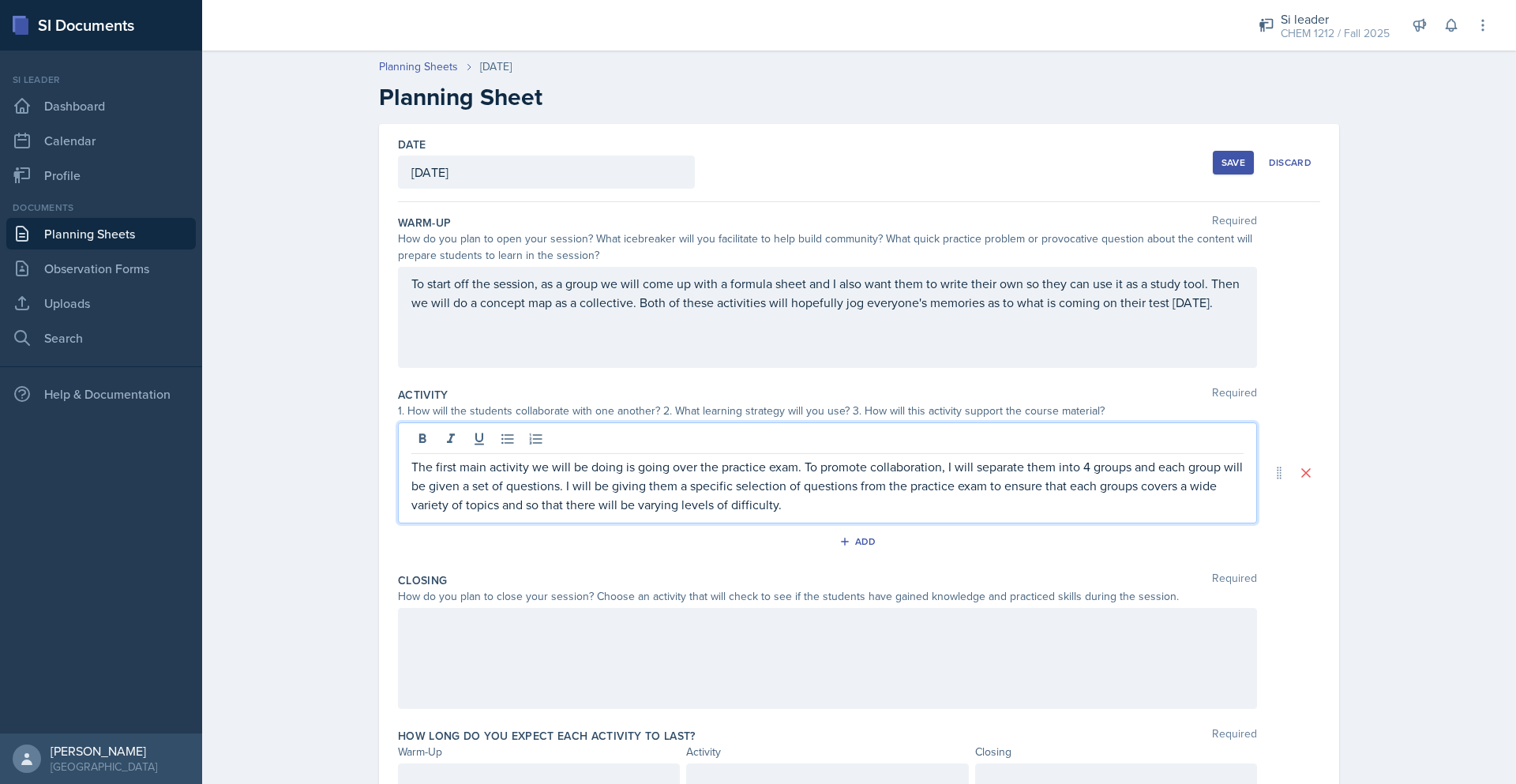
click at [808, 500] on p "The first main activity we will be doing is going over the practice exam. To pr…" at bounding box center [827, 485] width 832 height 57
drag, startPoint x: 1163, startPoint y: 500, endPoint x: 969, endPoint y: 508, distance: 194.2
click at [969, 508] on p "The first main activity we will be doing is going over the practice exam. To pr…" at bounding box center [827, 485] width 832 height 57
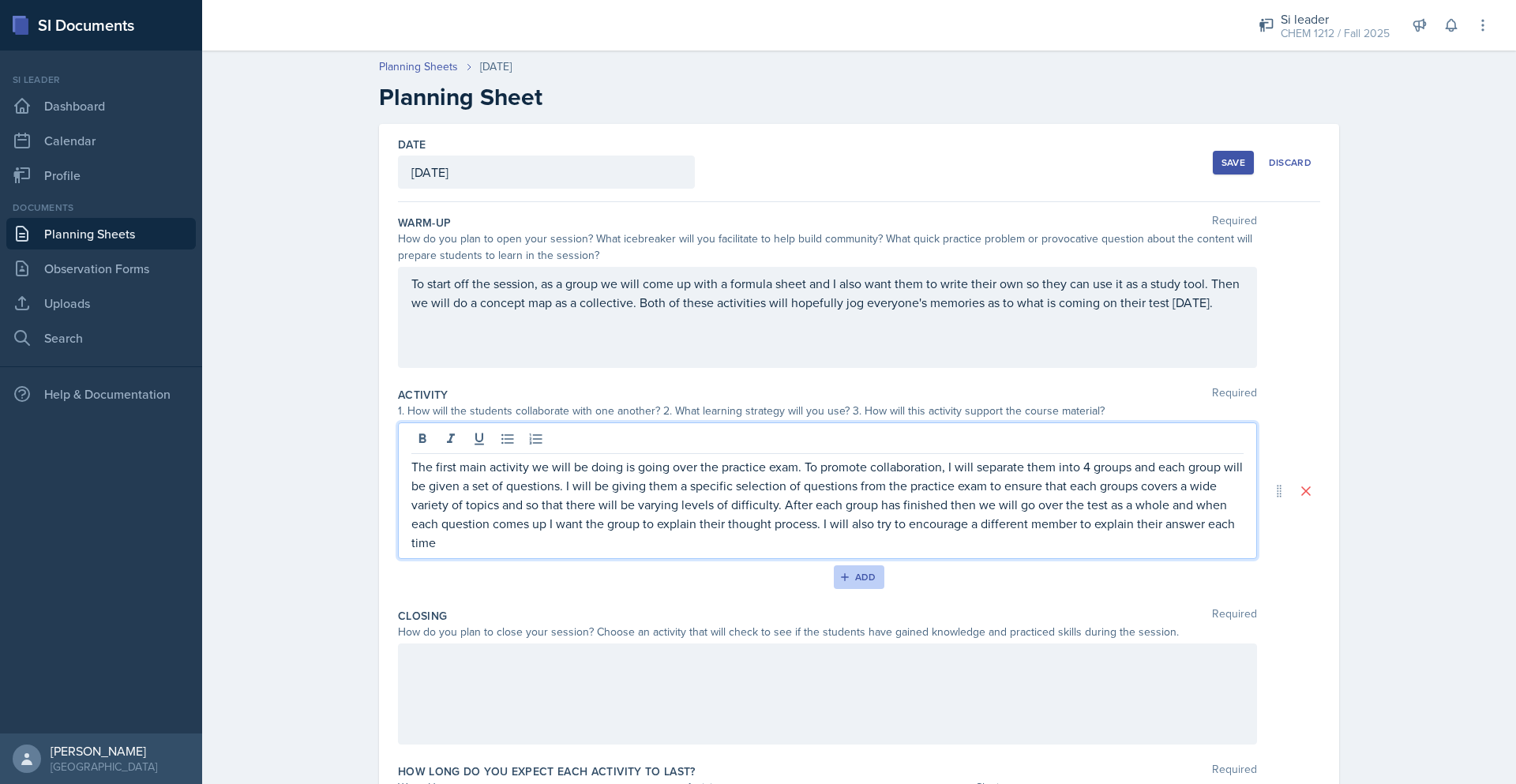
click at [867, 578] on div "Add" at bounding box center [860, 576] width 34 height 12
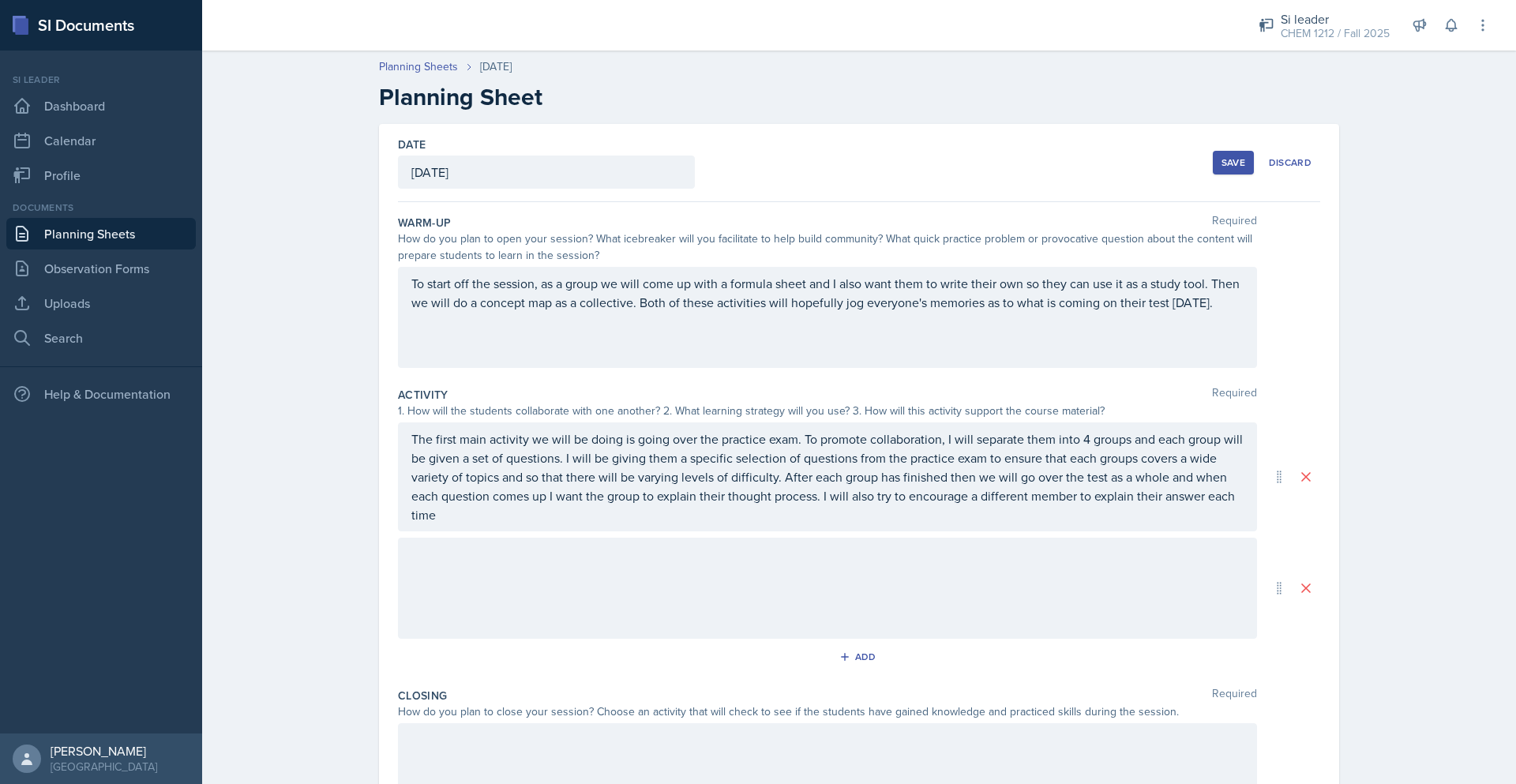
click at [576, 560] on div at bounding box center [827, 587] width 859 height 101
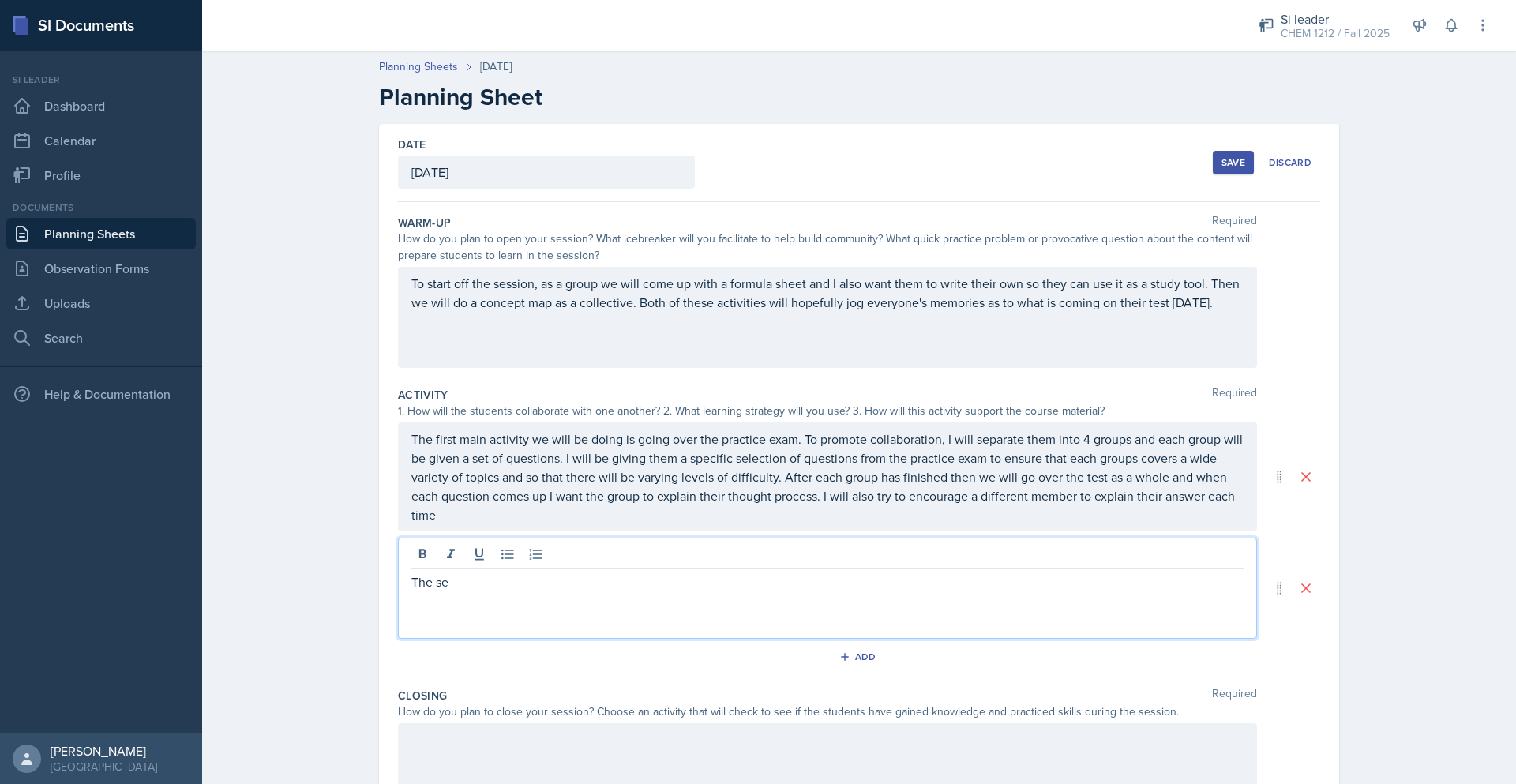
click at [404, 276] on div "To start off the session, as a group we will come up with a formula sheet and I…" at bounding box center [827, 317] width 859 height 101
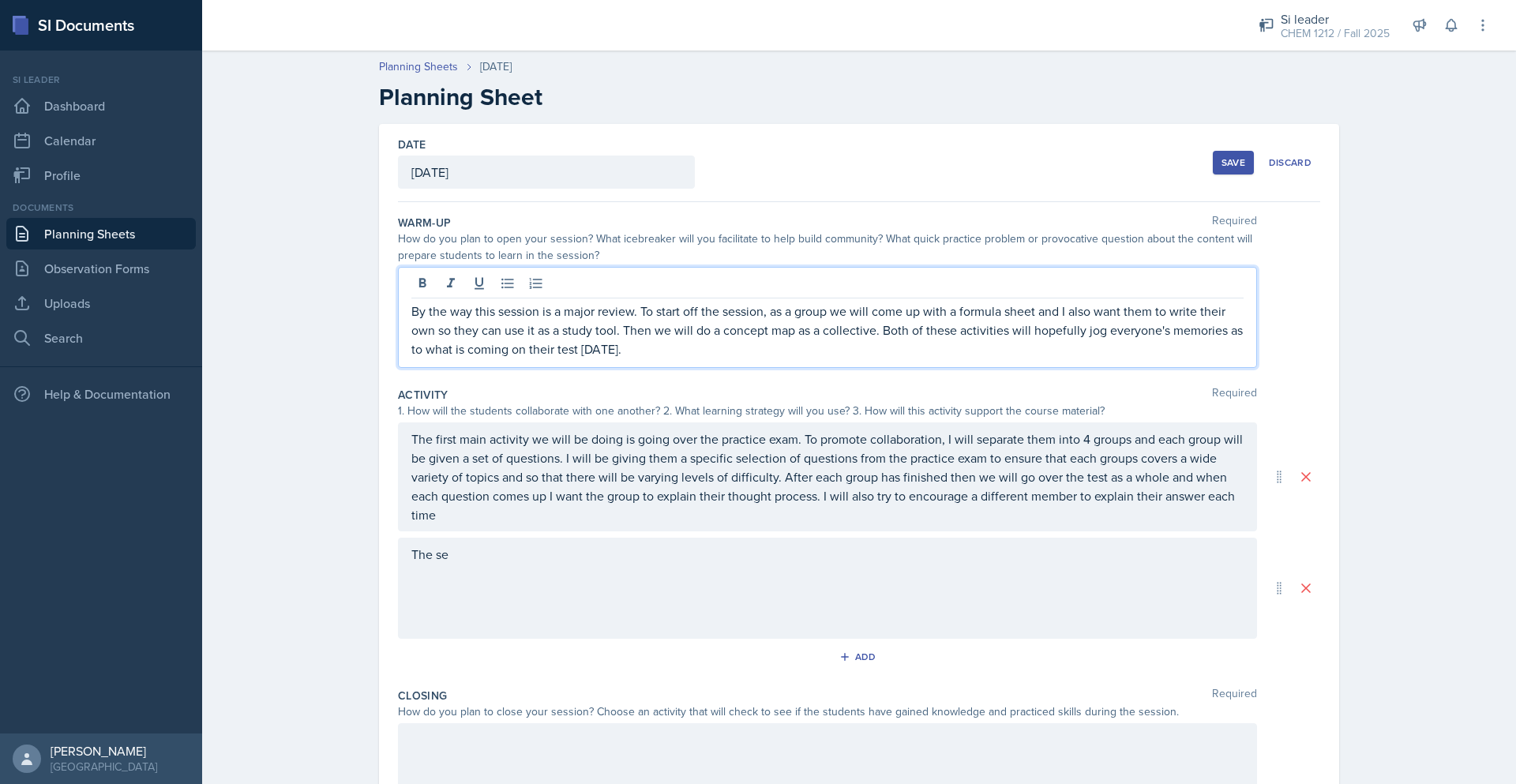
click at [628, 312] on p "By the way this session is a major review. To start off the session, as a group…" at bounding box center [827, 330] width 832 height 57
drag, startPoint x: 629, startPoint y: 311, endPoint x: 560, endPoint y: 310, distance: 69.0
click at [560, 310] on p "By the way this session is a major review. To start off the session, as a group…" at bounding box center [827, 330] width 832 height 57
click at [423, 289] on icon at bounding box center [422, 283] width 16 height 16
click at [628, 309] on strong "major review" at bounding box center [598, 311] width 74 height 18
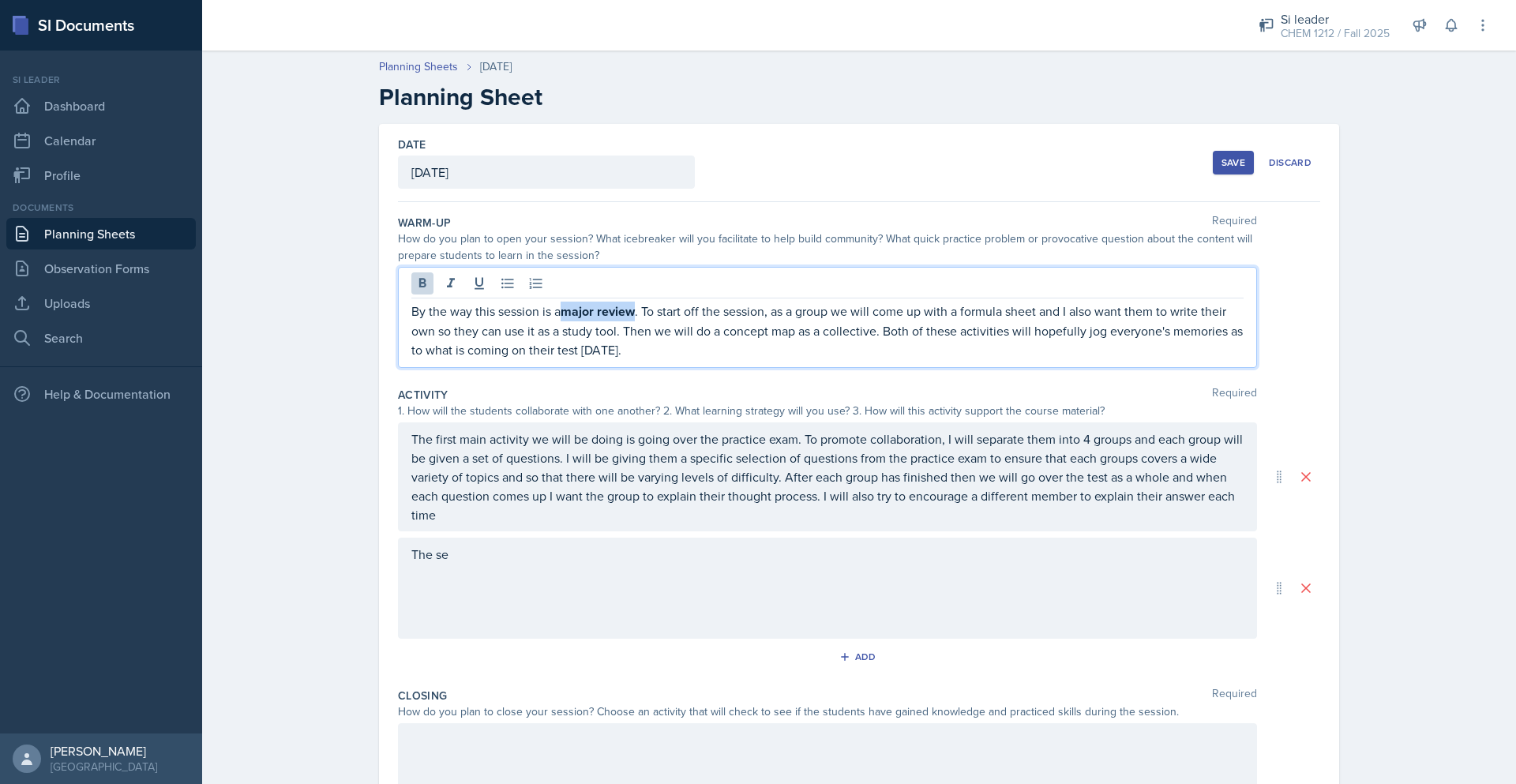
drag, startPoint x: 632, startPoint y: 309, endPoint x: 562, endPoint y: 315, distance: 70.3
click at [562, 315] on p "By the way this session is a major review . To start off the session, as a grou…" at bounding box center [827, 330] width 832 height 57
click at [475, 284] on icon at bounding box center [479, 284] width 9 height 12
click at [449, 285] on icon at bounding box center [451, 283] width 16 height 16
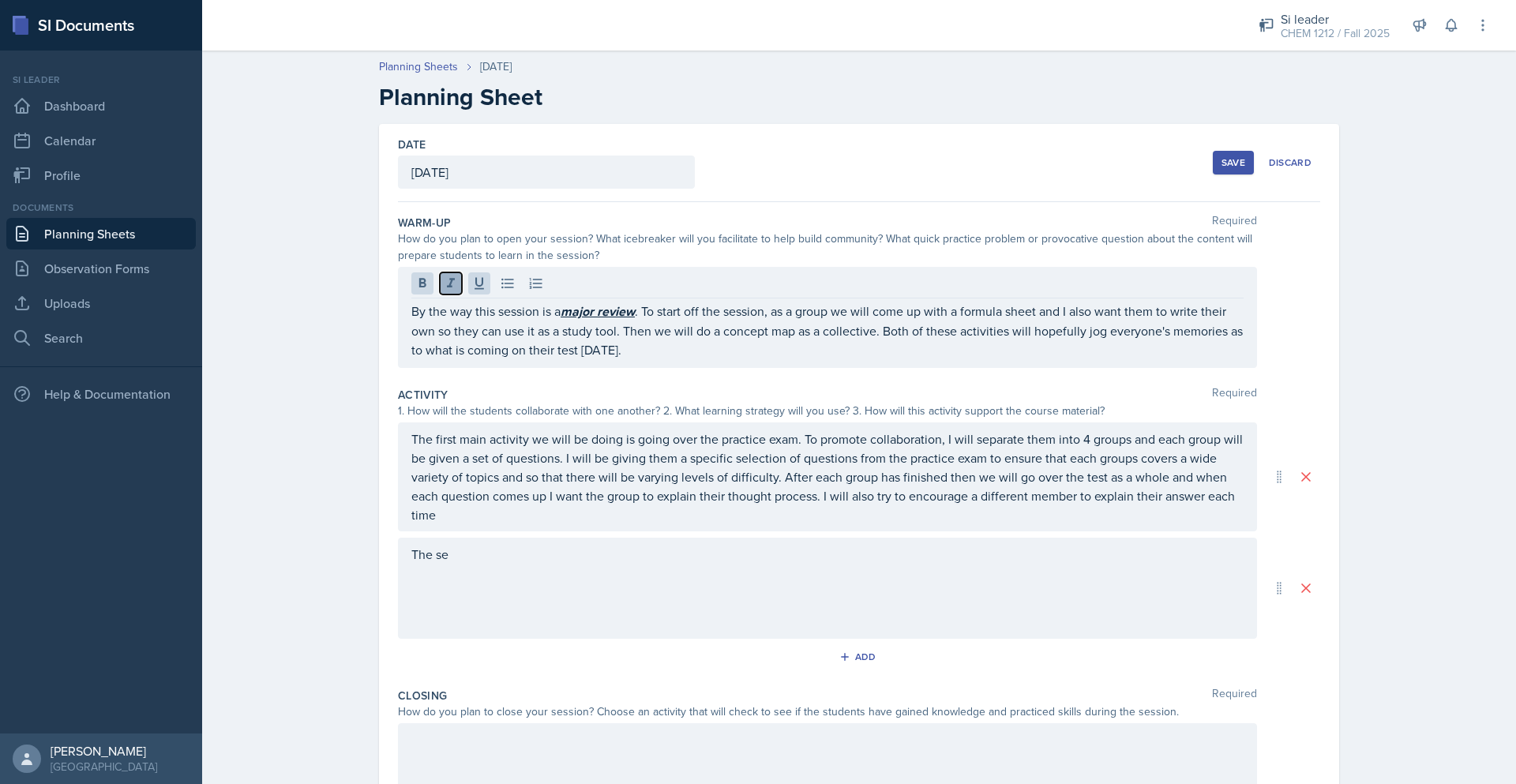
click at [449, 285] on icon at bounding box center [451, 283] width 16 height 16
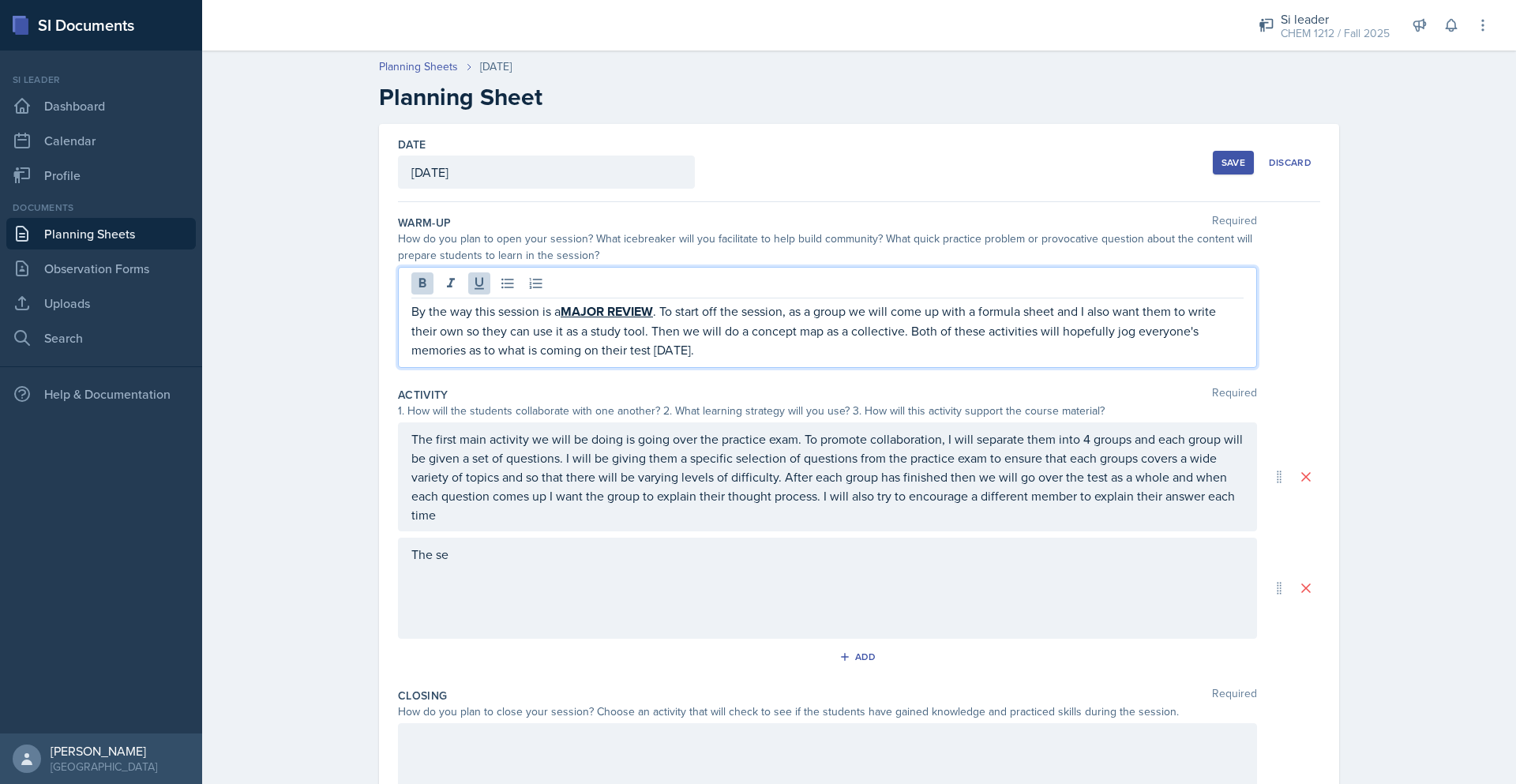
click at [1128, 517] on p "The first main activity we will be doing is going over the practice exam. To pr…" at bounding box center [827, 477] width 832 height 94
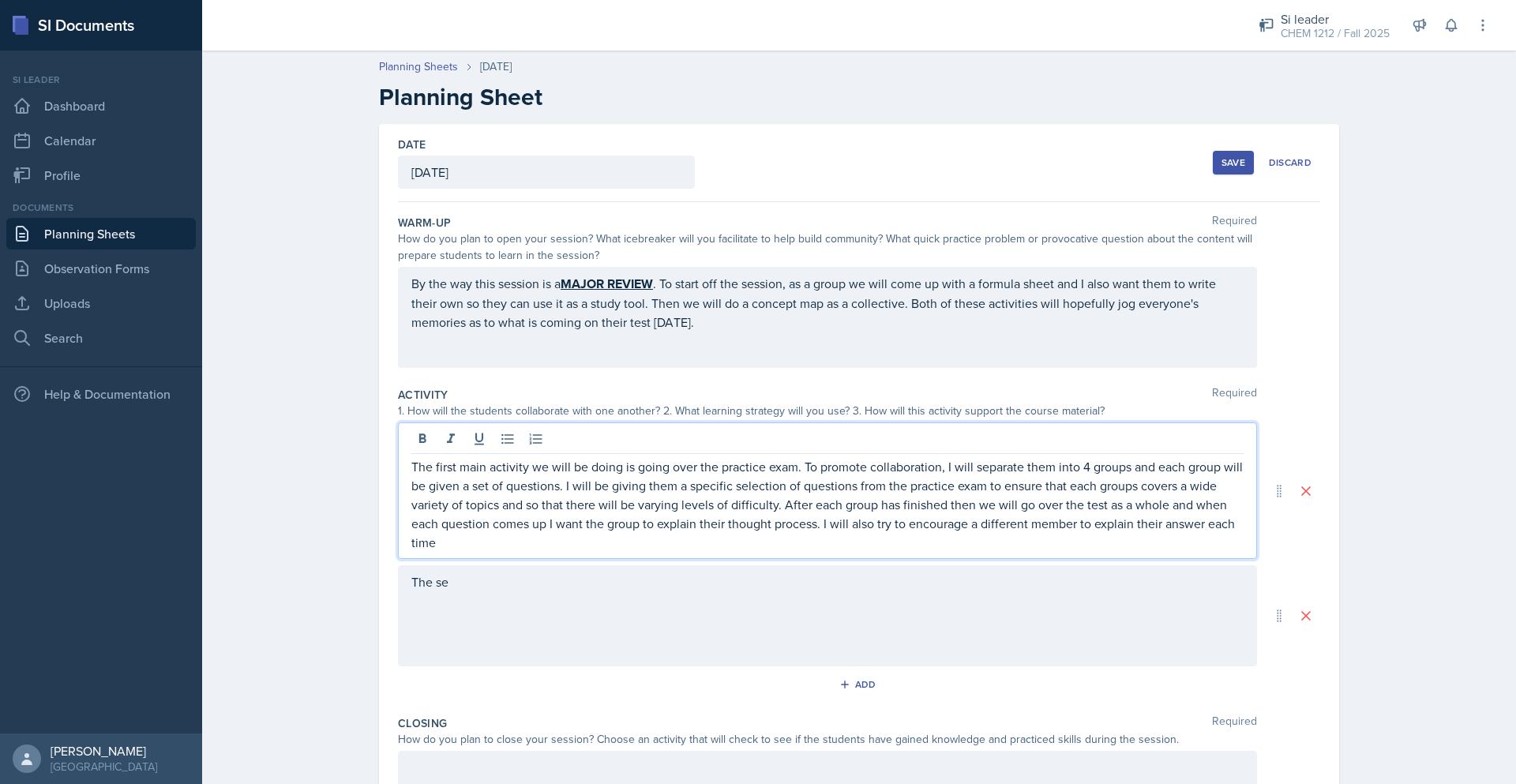
click at [882, 604] on div "The se" at bounding box center [827, 615] width 859 height 101
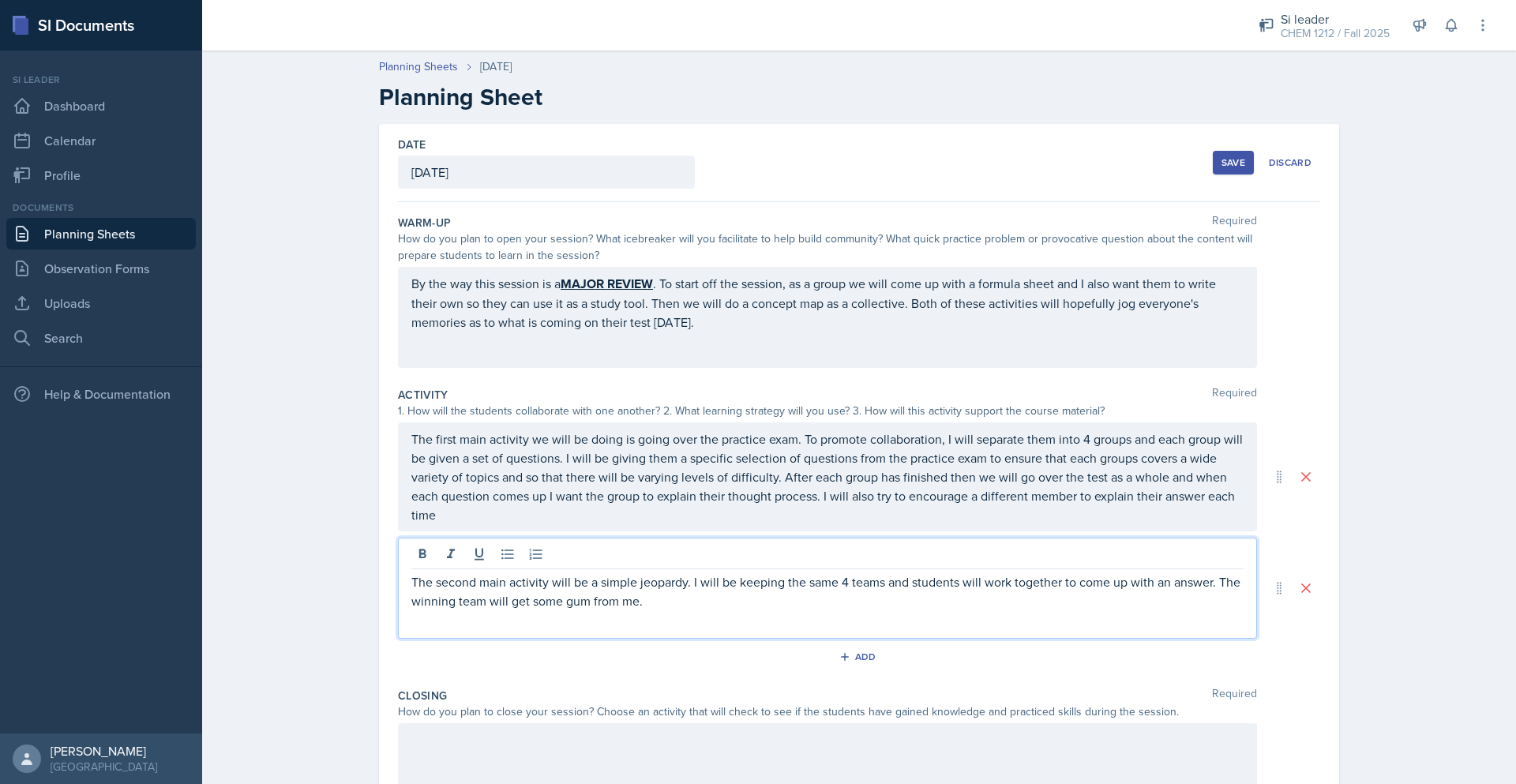
scroll to position [191, 0]
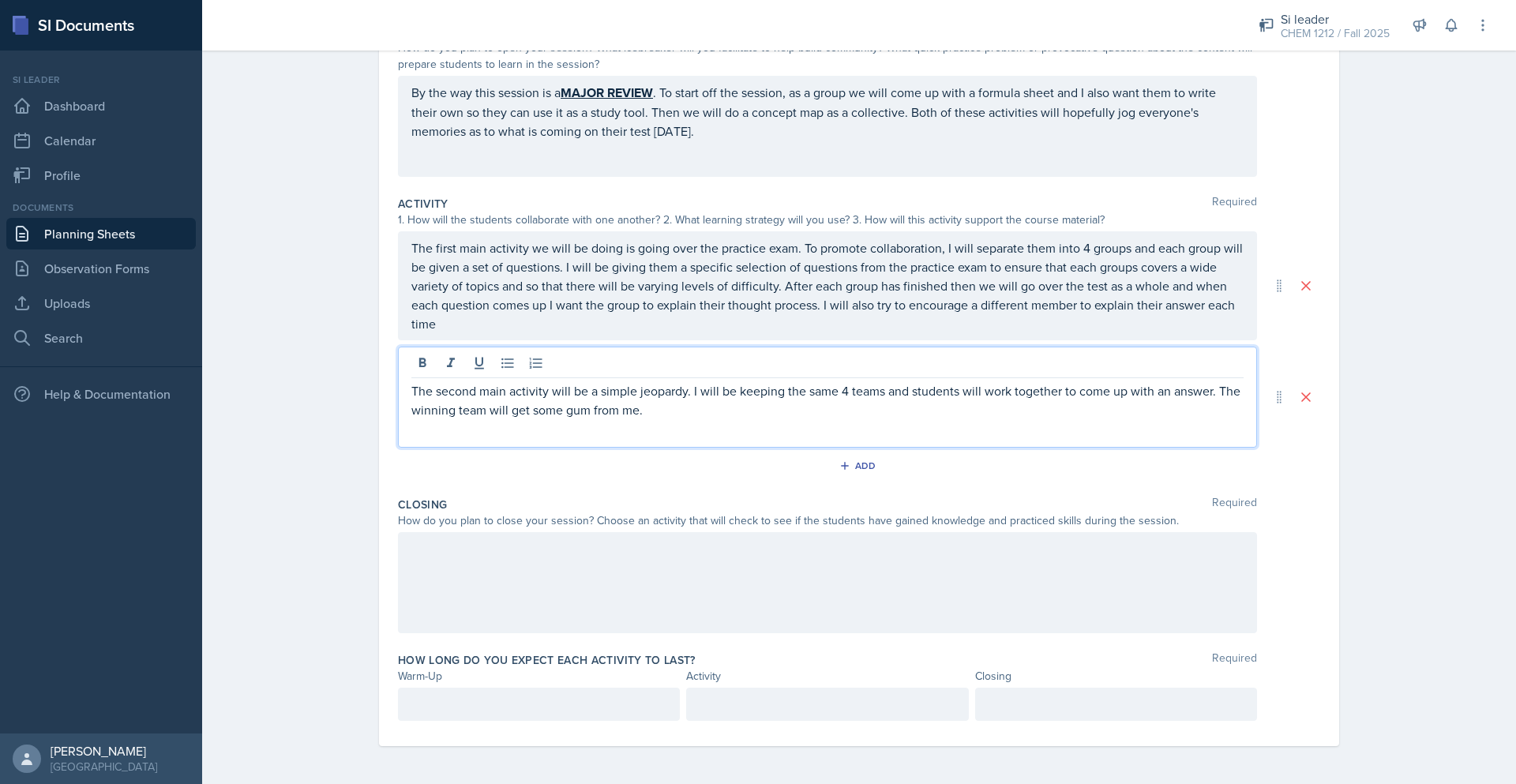
click at [599, 580] on div at bounding box center [827, 581] width 859 height 101
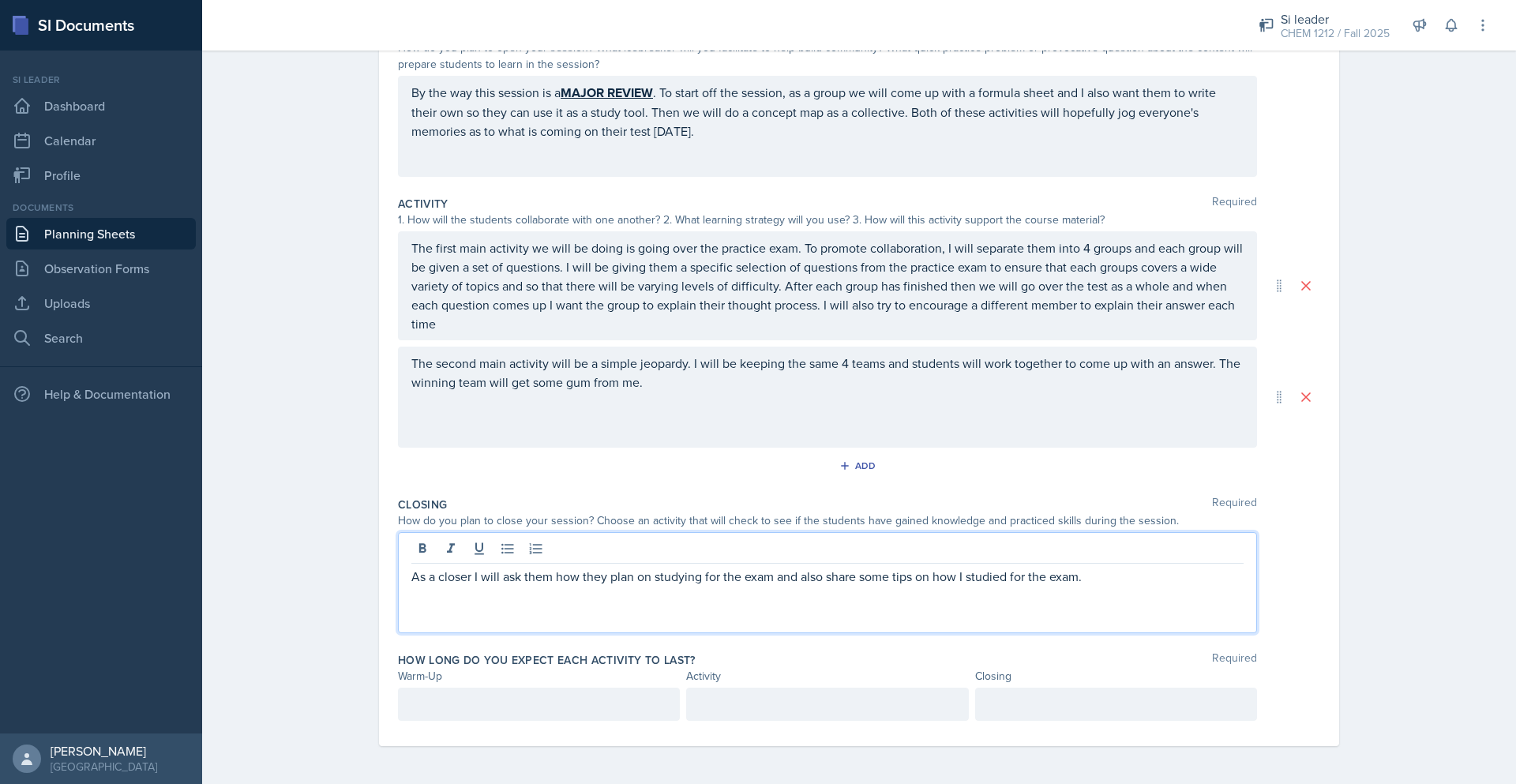
drag, startPoint x: 905, startPoint y: 702, endPoint x: 856, endPoint y: 698, distance: 49.2
click at [897, 702] on p at bounding box center [827, 704] width 255 height 19
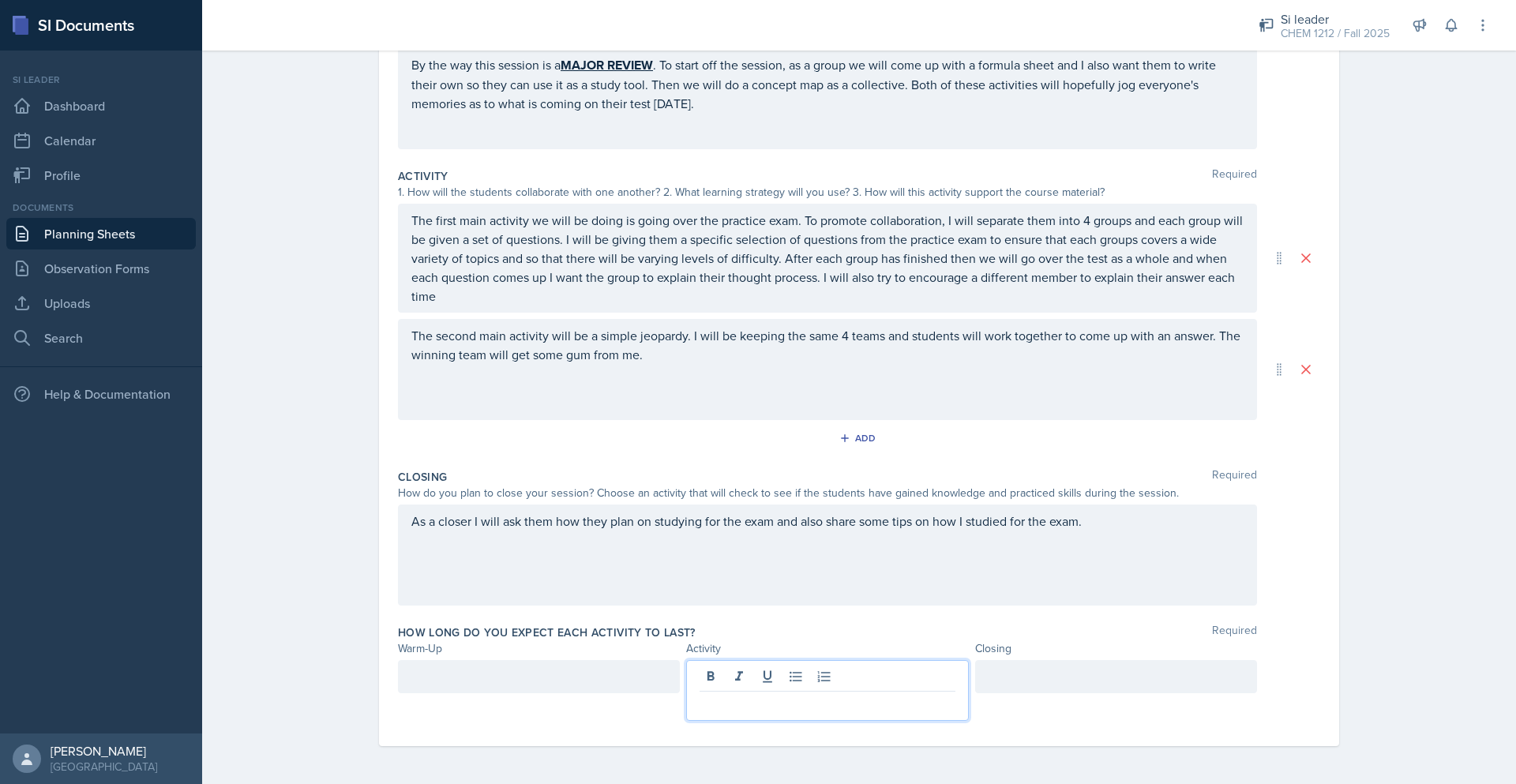
click at [534, 675] on div at bounding box center [538, 676] width 282 height 33
click at [895, 673] on div at bounding box center [827, 676] width 282 height 33
click at [1100, 675] on div at bounding box center [1115, 676] width 282 height 33
click at [1029, 604] on div "As a closer I will ask them how they plan on studying for the exam and also sha…" at bounding box center [827, 554] width 859 height 101
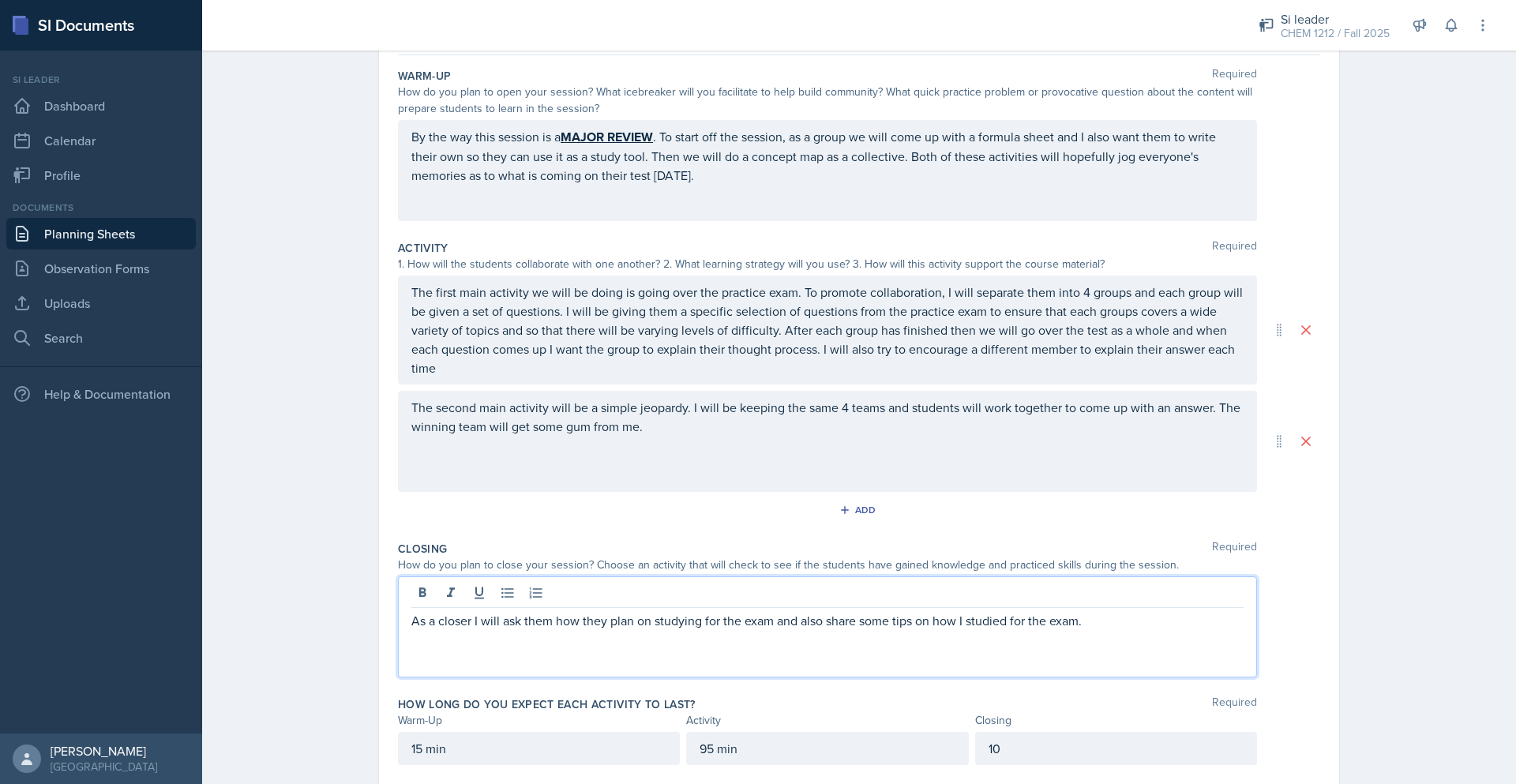
scroll to position [89, 0]
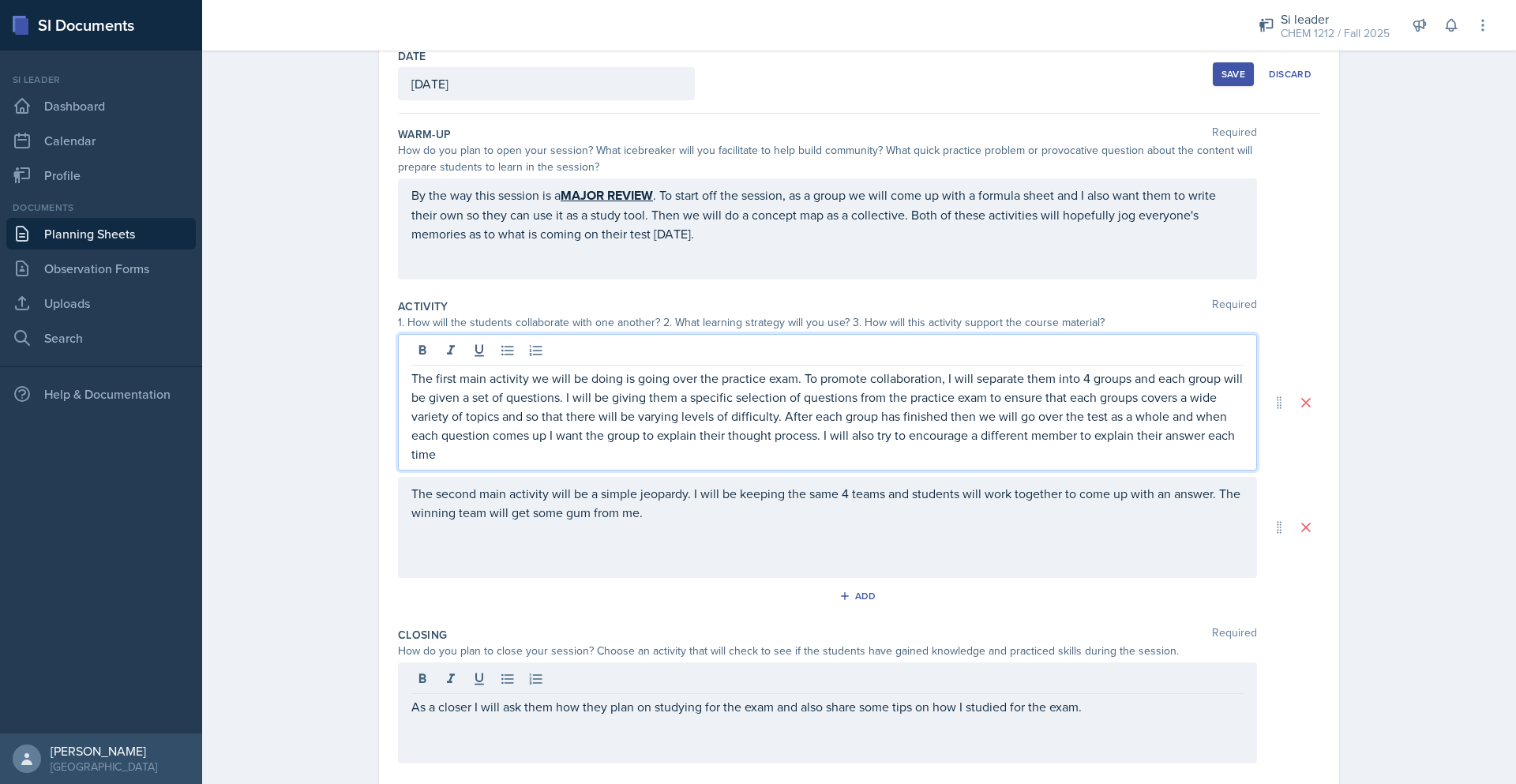
click at [429, 368] on p "The first main activity we will be doing is going over the practice exam. To pr…" at bounding box center [827, 416] width 832 height 94
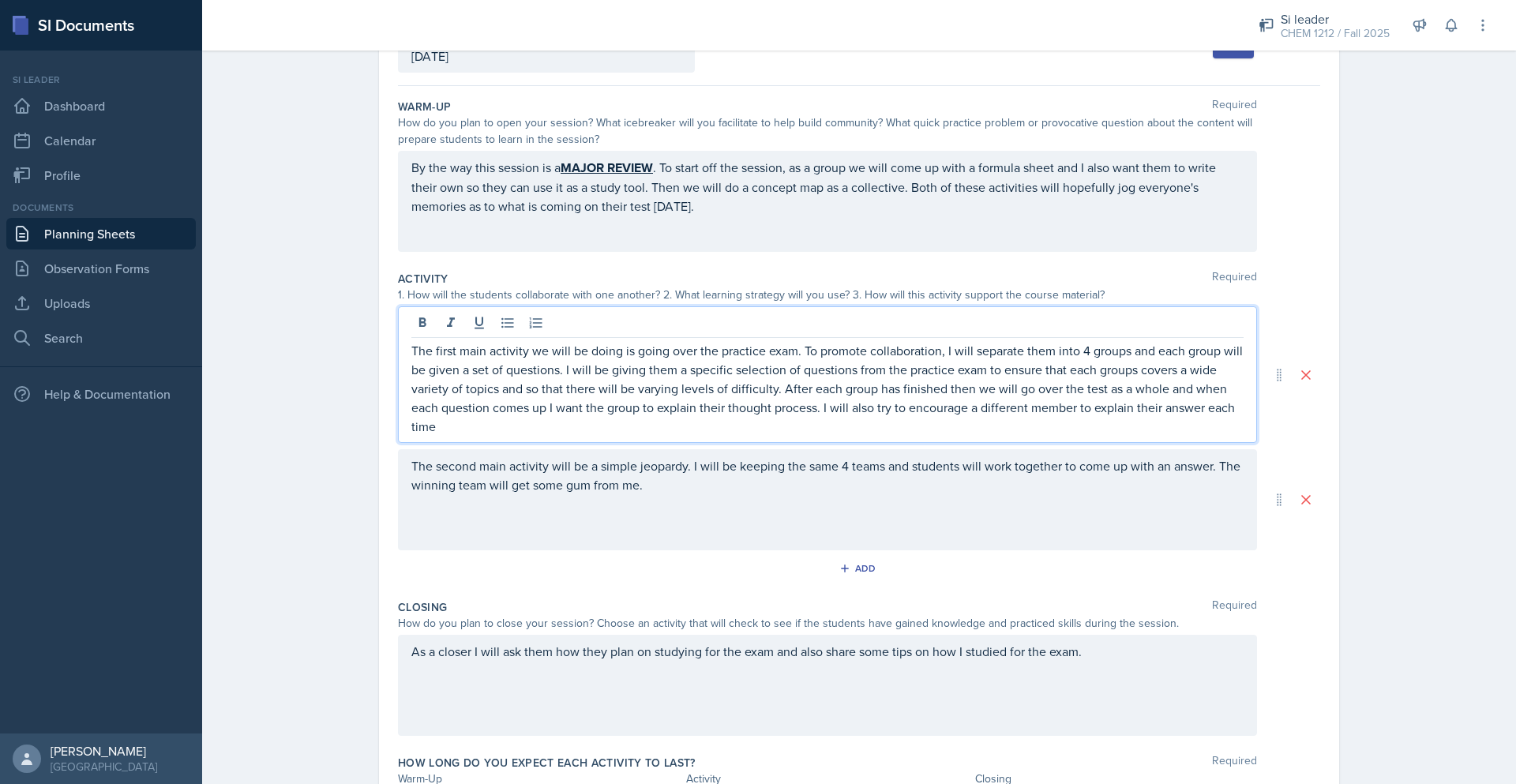
click at [627, 431] on p "The first main activity we will be doing is going over the practice exam. To pr…" at bounding box center [827, 388] width 832 height 94
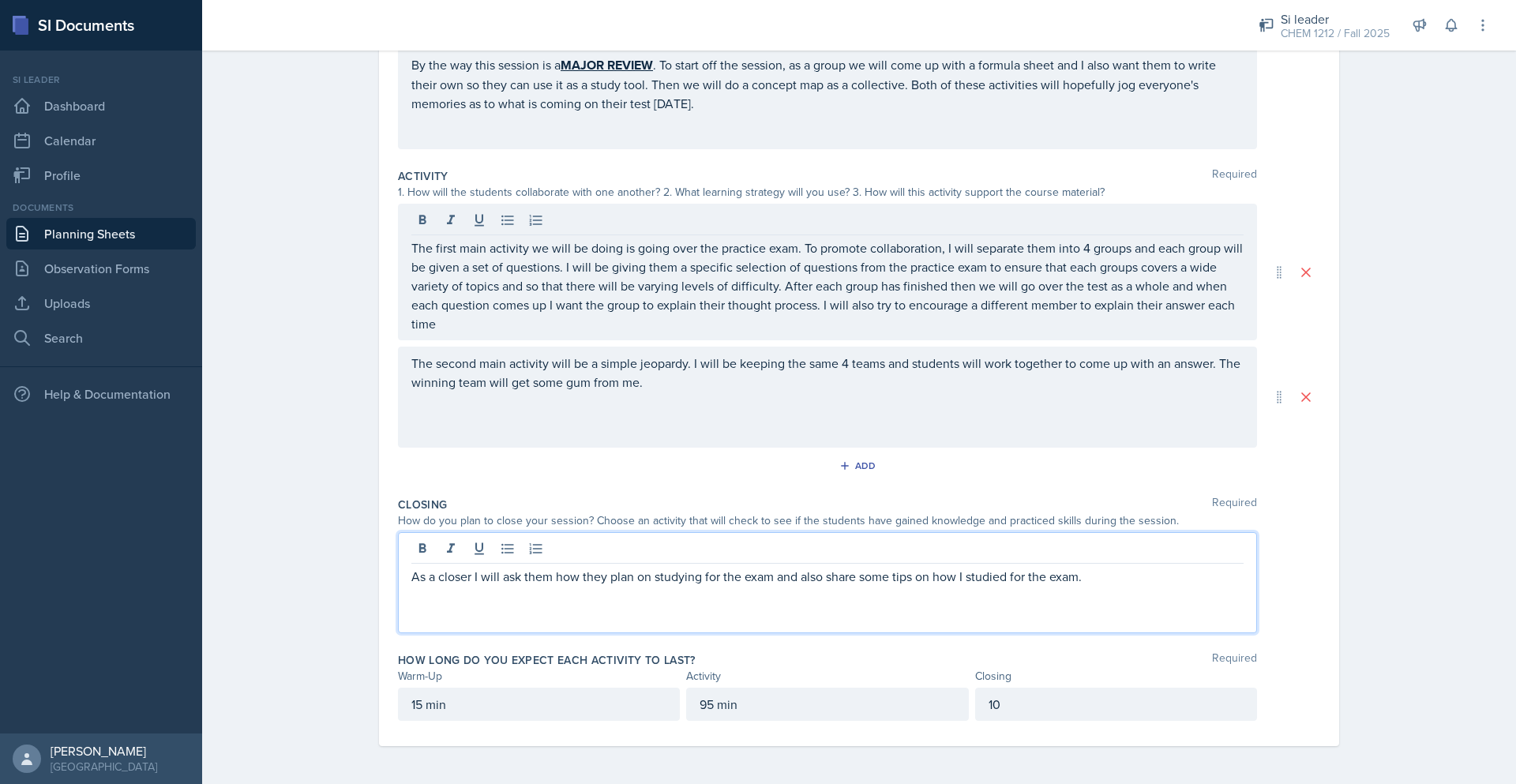
click at [1120, 547] on div "As a closer I will ask them how they plan on studying for the exam and also sha…" at bounding box center [827, 581] width 859 height 101
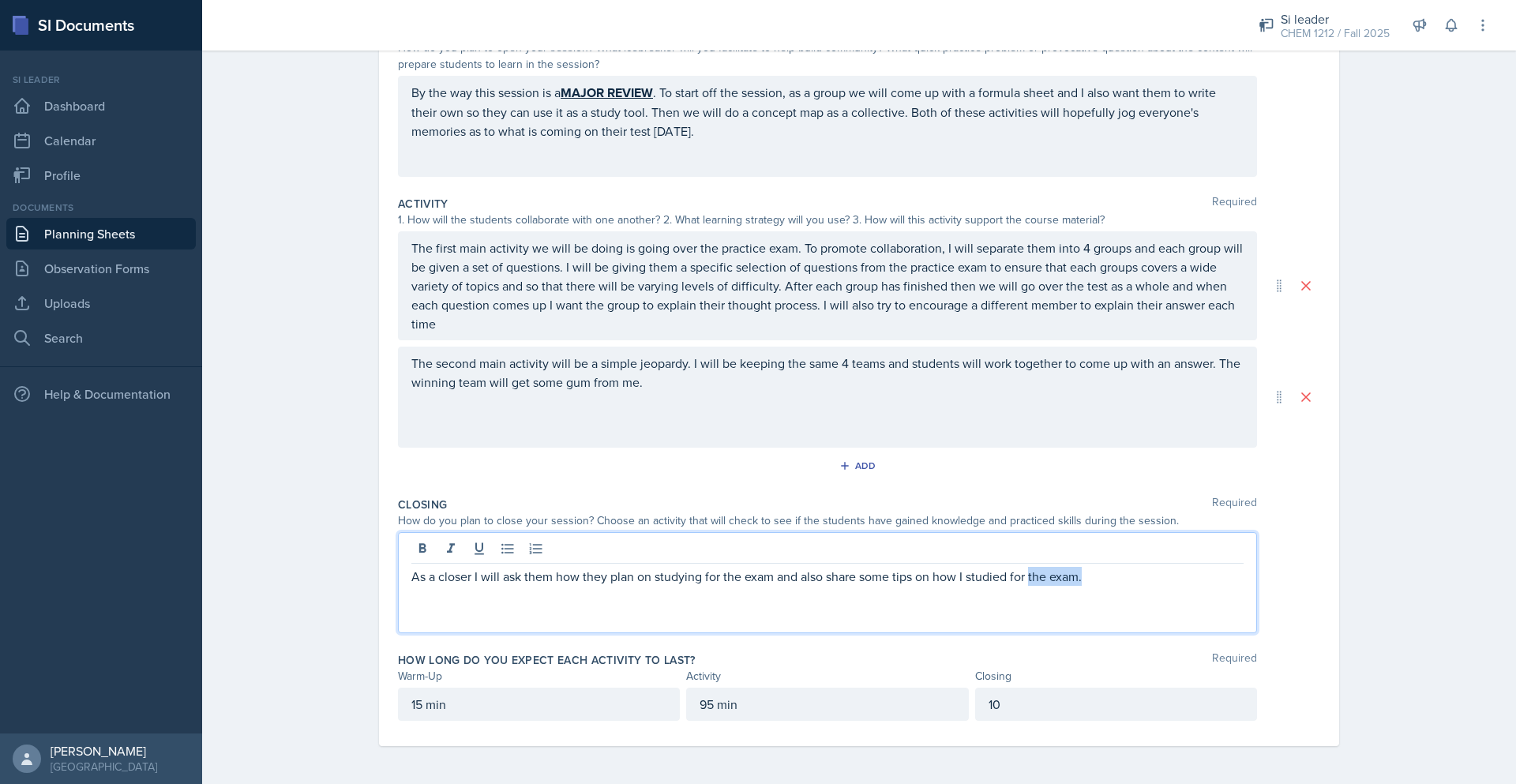
drag, startPoint x: 1079, startPoint y: 574, endPoint x: 1063, endPoint y: 579, distance: 16.8
click at [1026, 574] on p "As a closer I will ask them how they plan on studying for the exam and also sha…" at bounding box center [827, 576] width 832 height 19
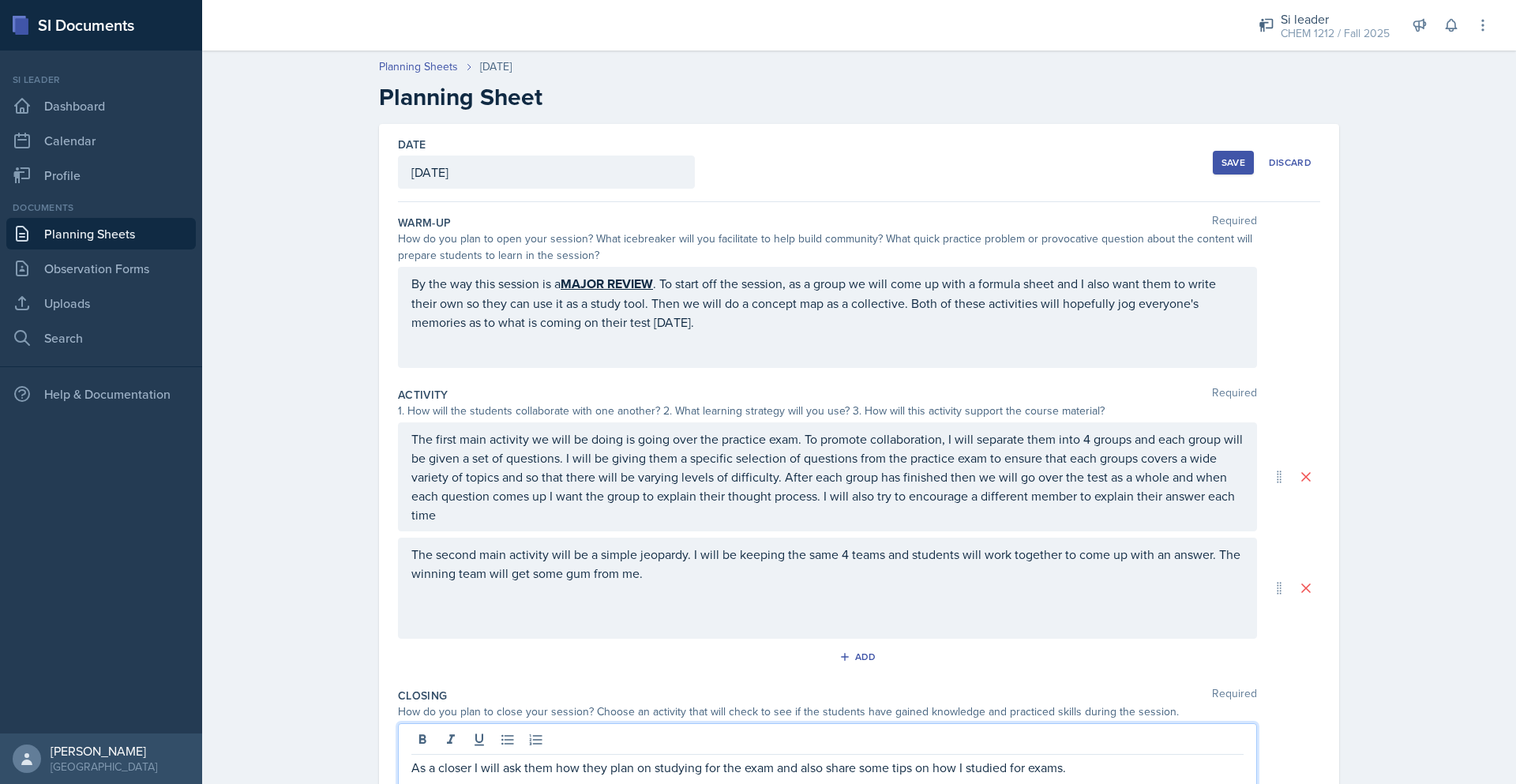
click at [1229, 157] on div "Save" at bounding box center [1233, 162] width 24 height 12
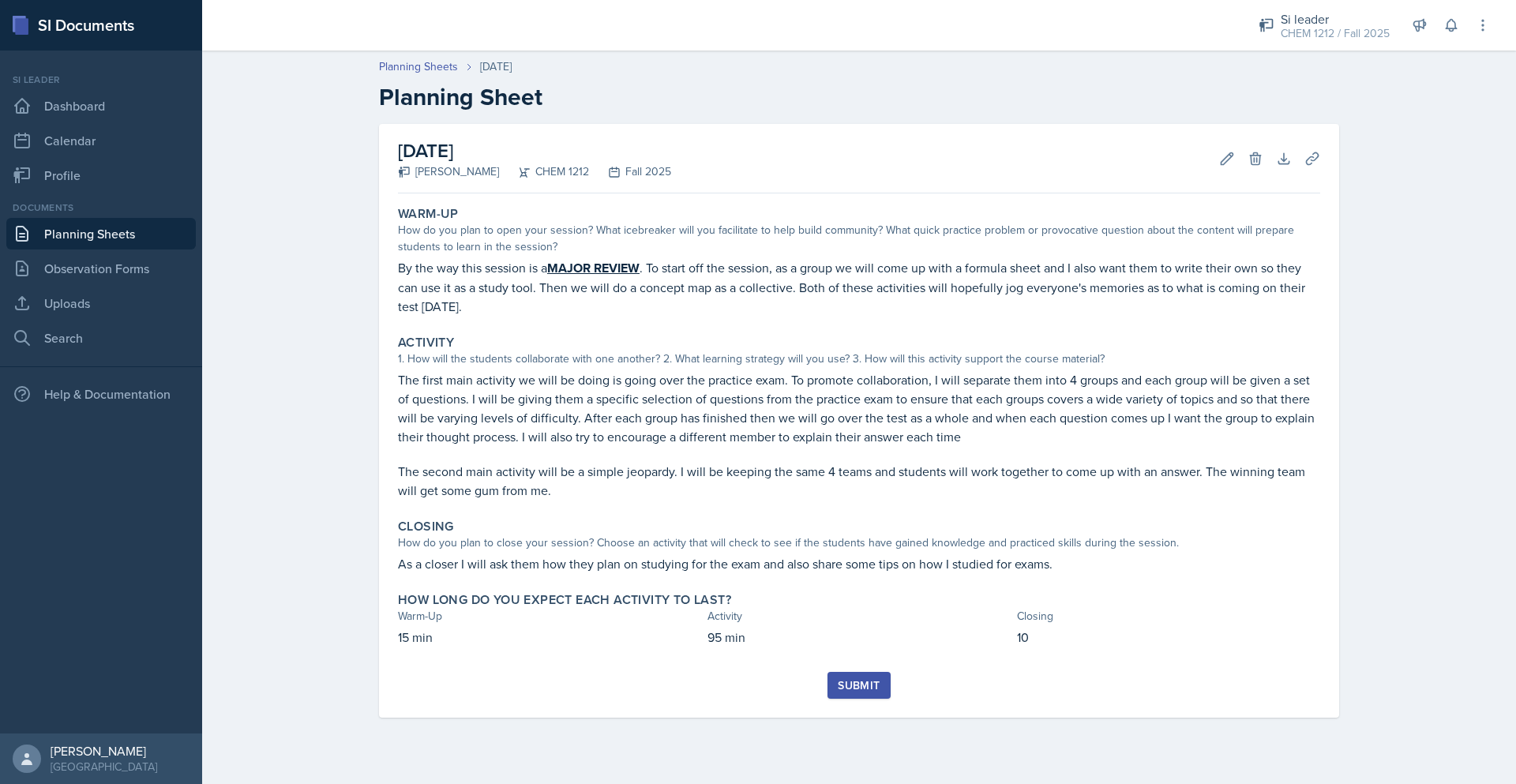
click at [683, 727] on div "[DATE] [PERSON_NAME] CHEM 1212 Fall 2025 Edit Delete Download Uploads Autosavin…" at bounding box center [859, 439] width 1011 height 631
